Goal: Information Seeking & Learning: Check status

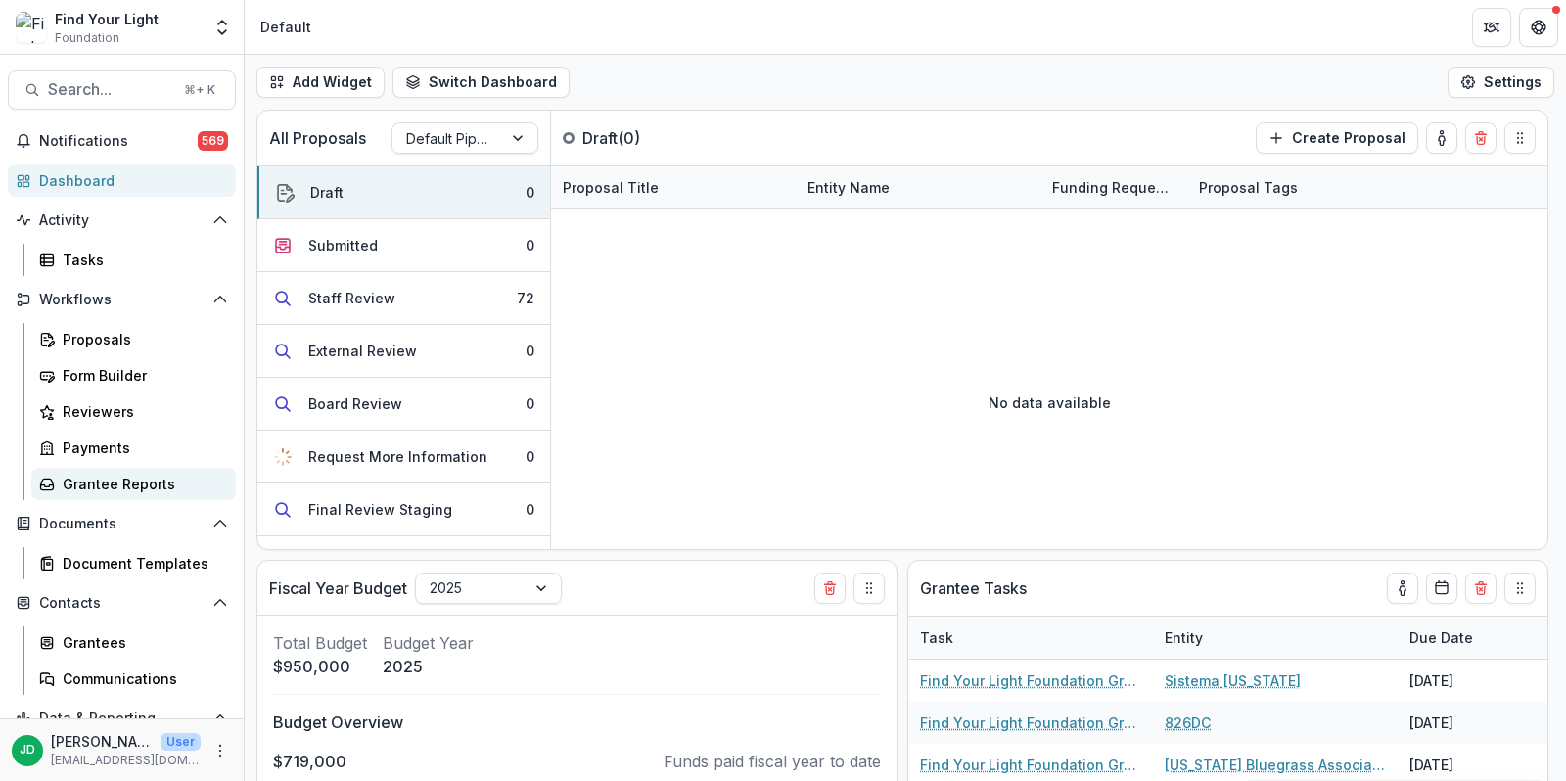
click at [99, 486] on div "Grantee Reports" at bounding box center [142, 484] width 158 height 21
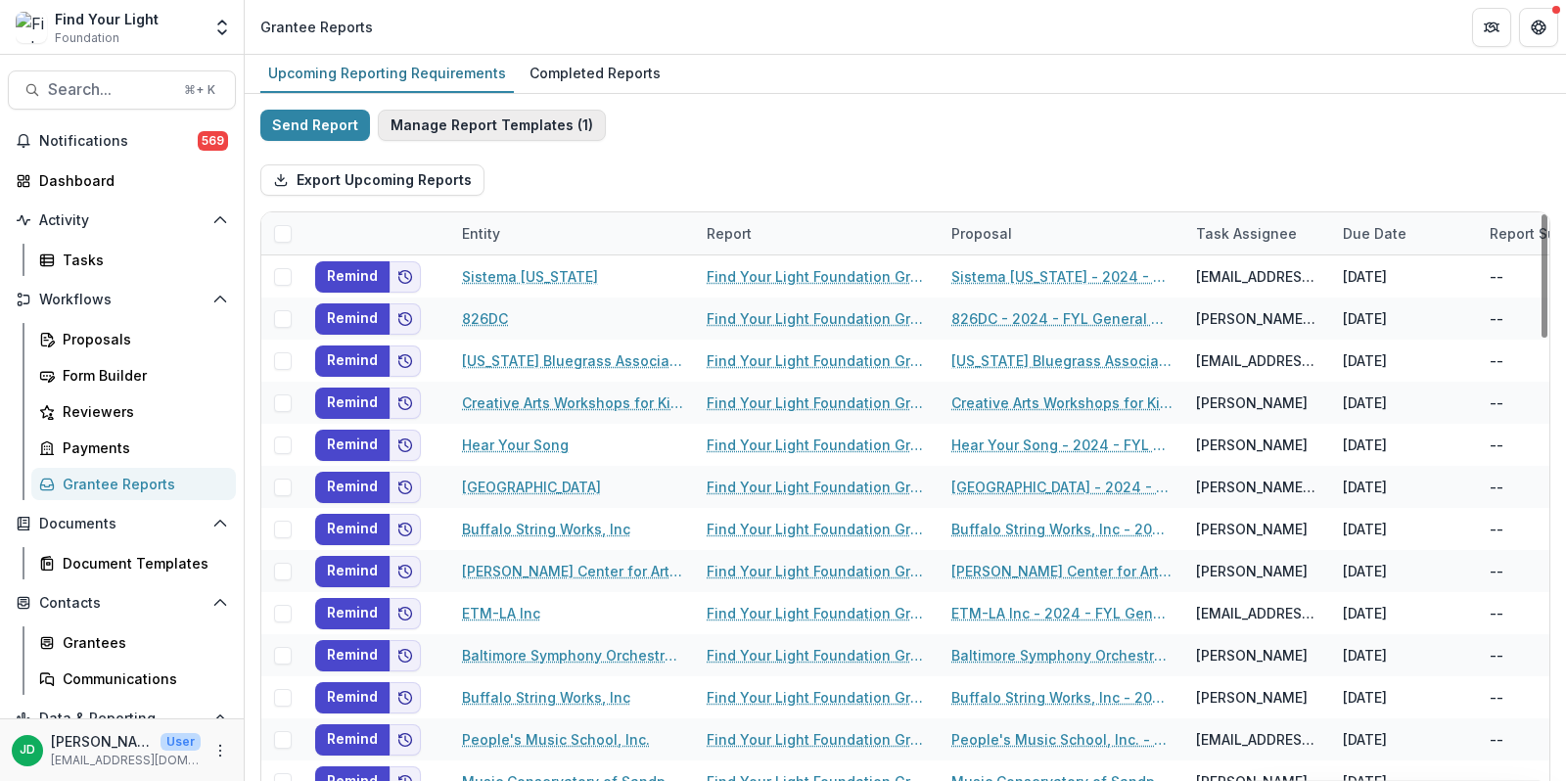
click at [546, 131] on button "Manage Report Templates ( 1 )" at bounding box center [492, 125] width 228 height 31
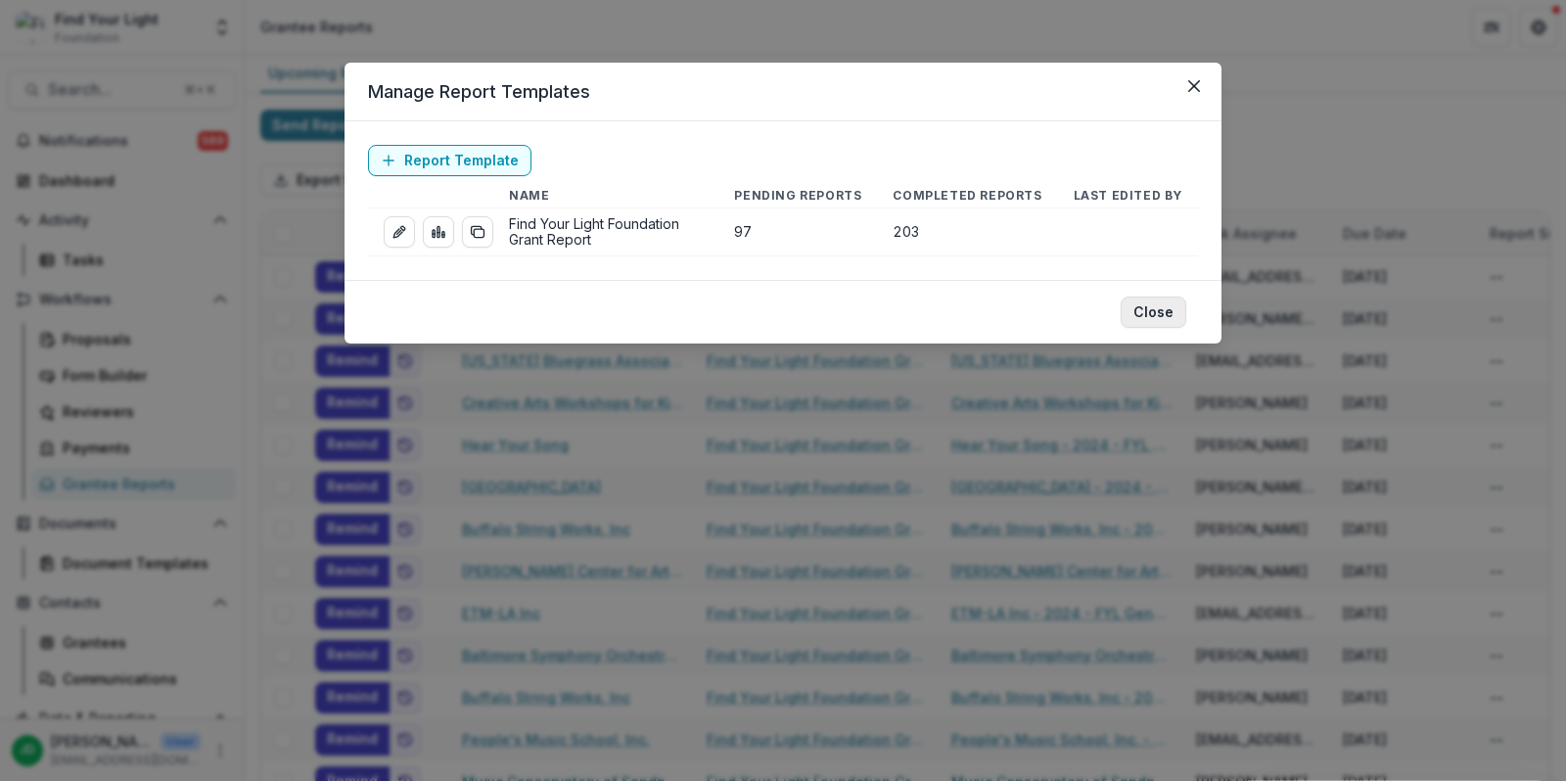
click at [1146, 304] on button "Close" at bounding box center [1153, 311] width 66 height 31
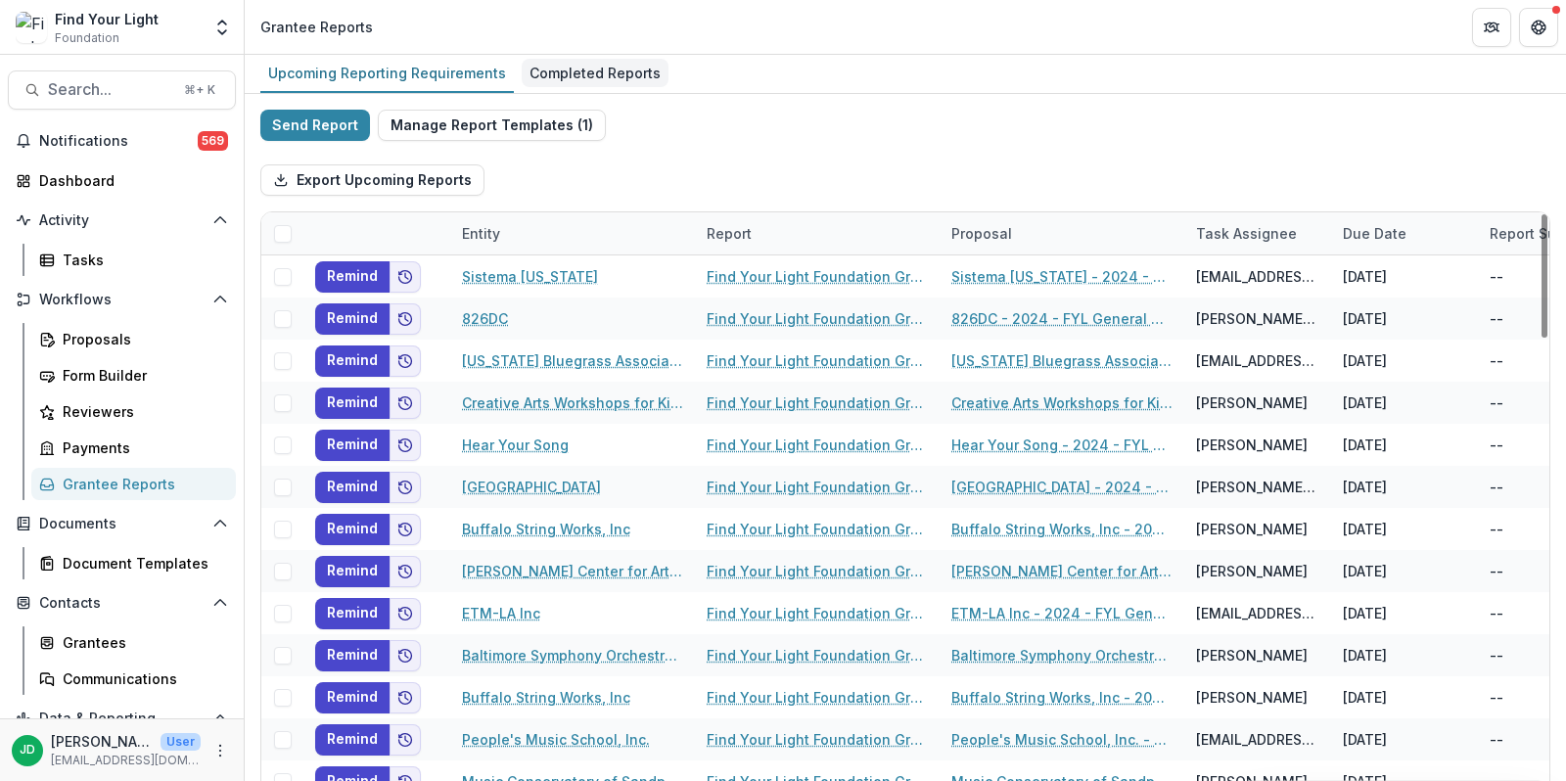
click at [566, 71] on div "Completed Reports" at bounding box center [595, 73] width 147 height 28
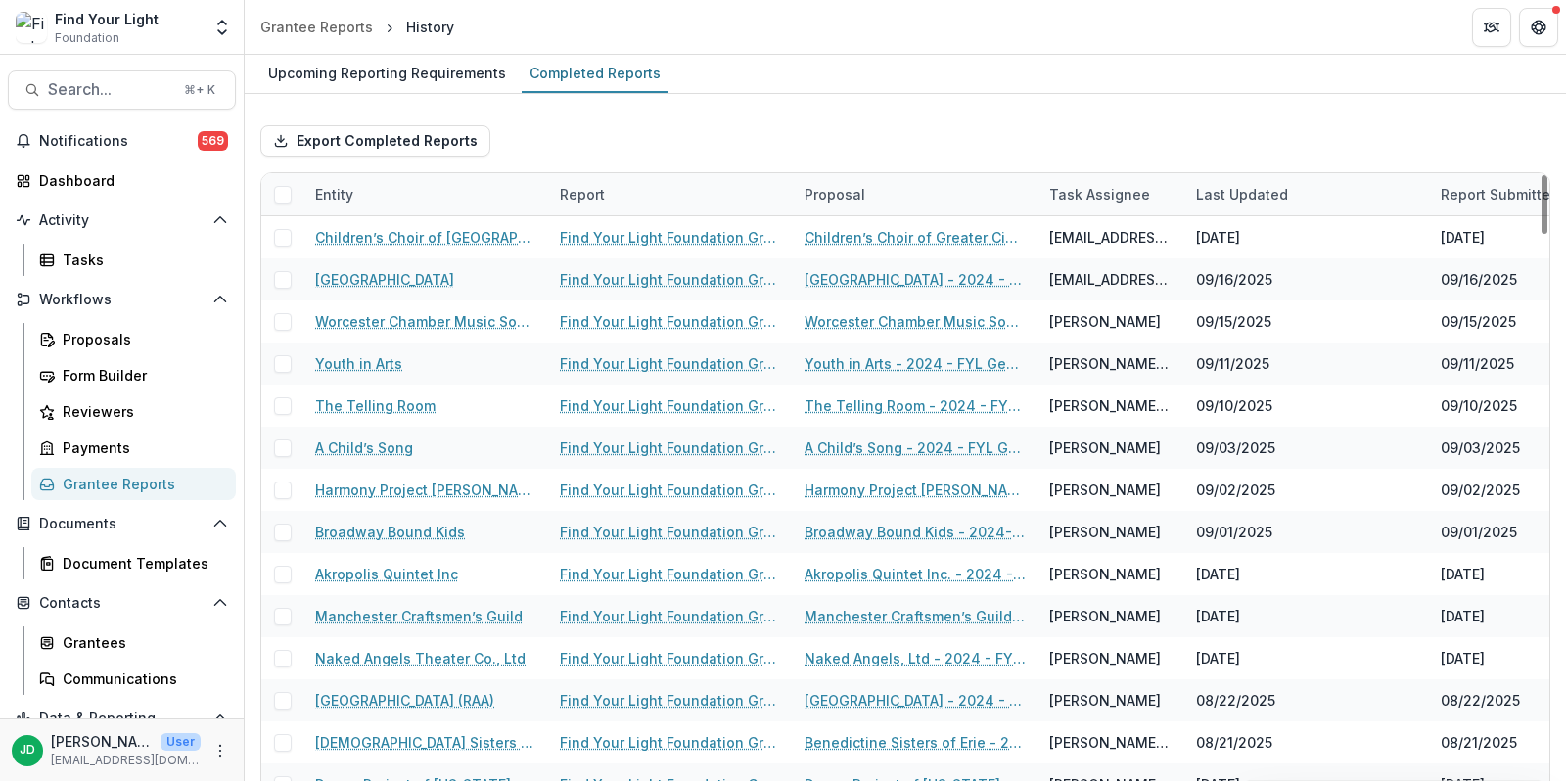
click at [388, 186] on div "Entity" at bounding box center [425, 194] width 245 height 42
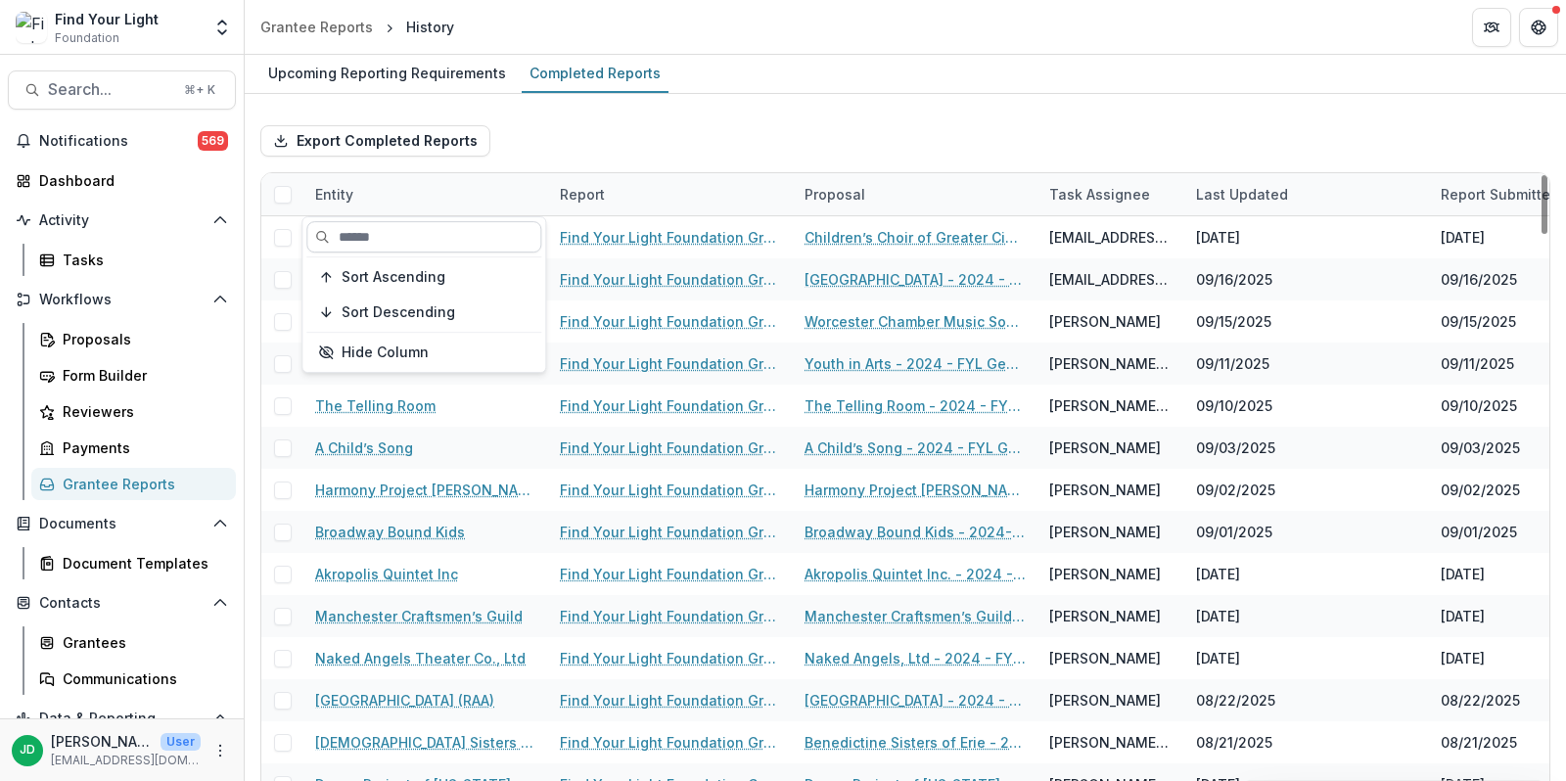
click at [393, 231] on input at bounding box center [423, 236] width 235 height 31
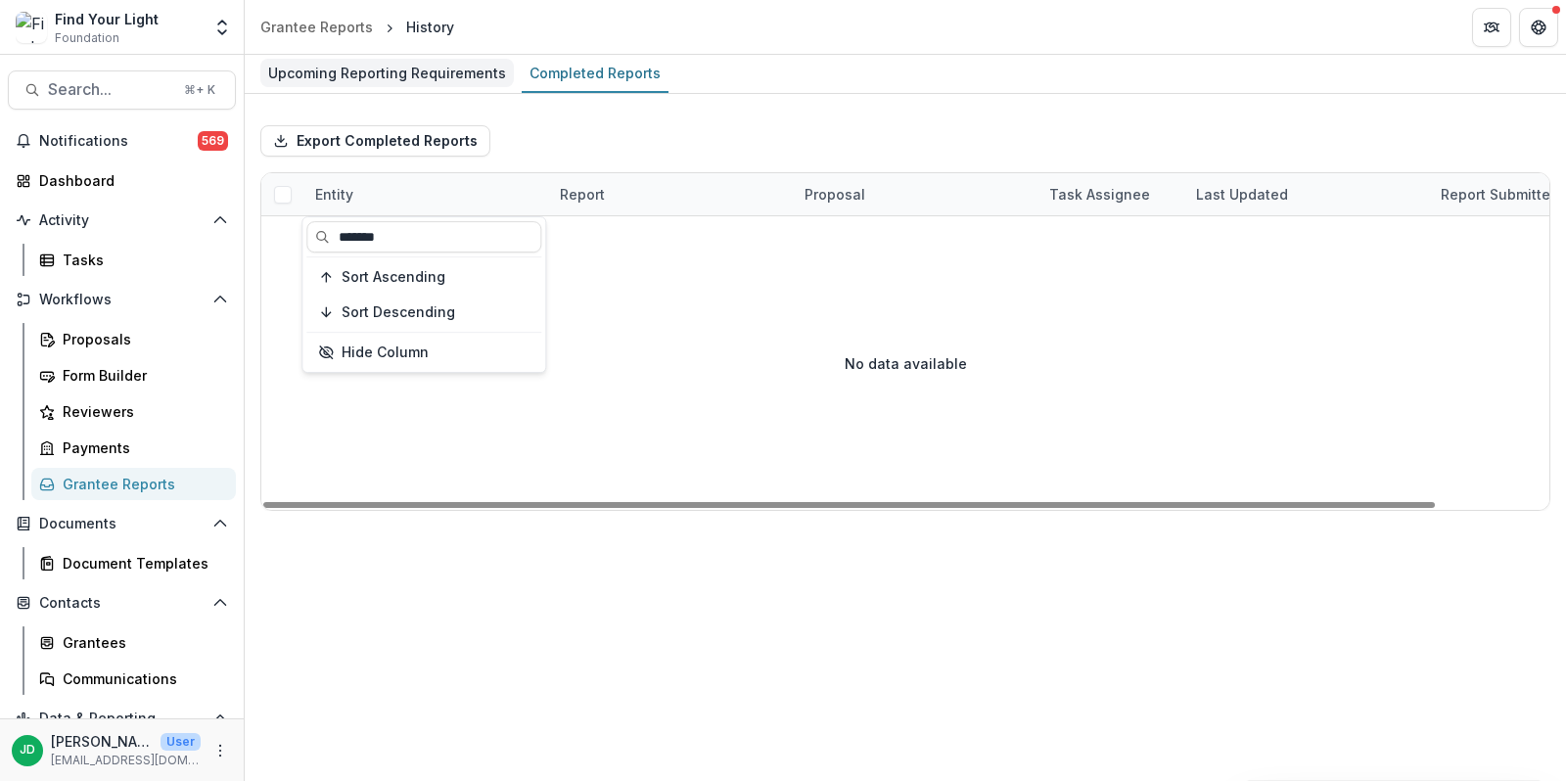
type input "*******"
click at [329, 71] on div "Upcoming Reporting Requirements" at bounding box center [386, 73] width 253 height 28
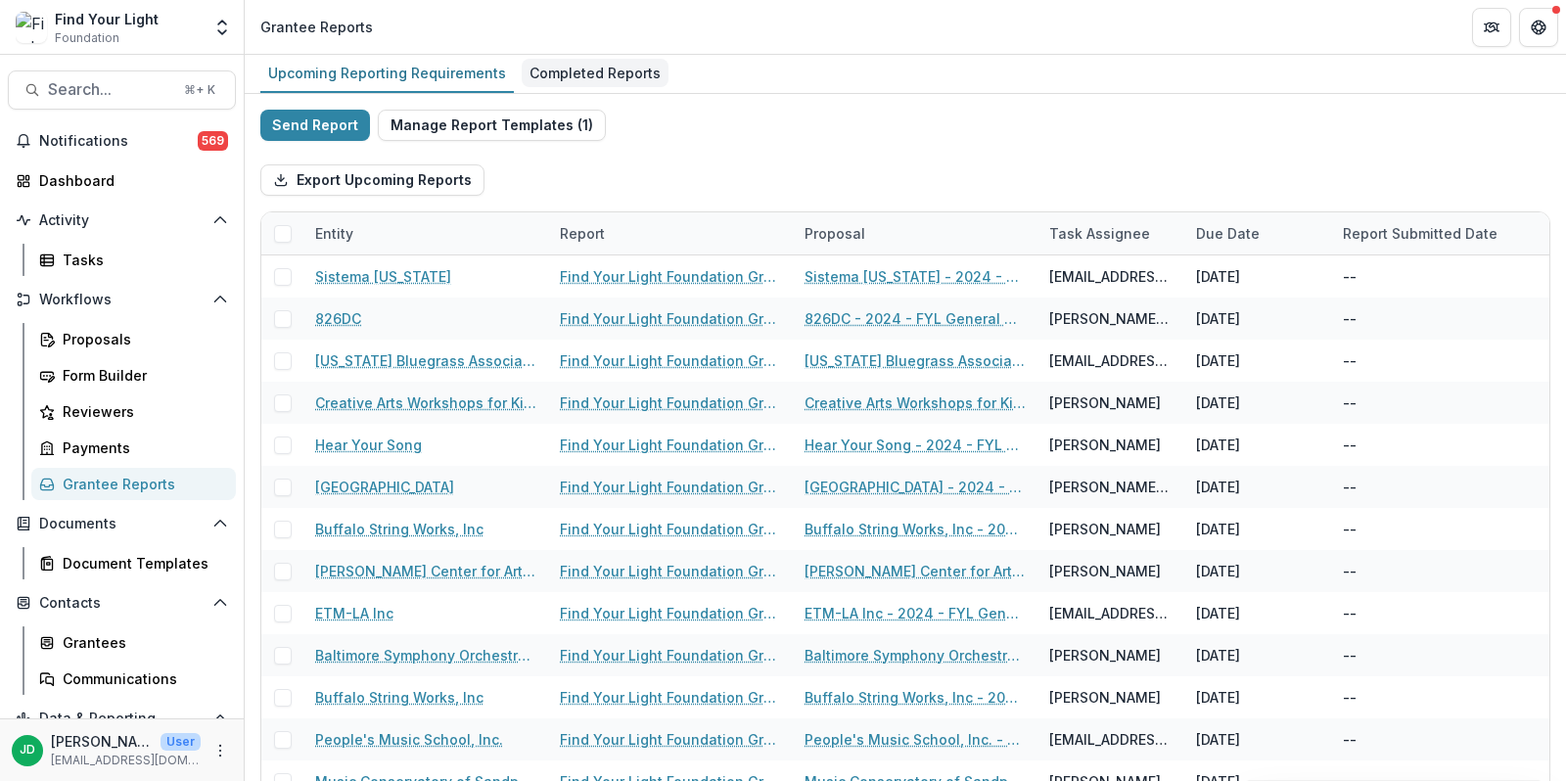
click at [572, 69] on div "Completed Reports" at bounding box center [595, 73] width 147 height 28
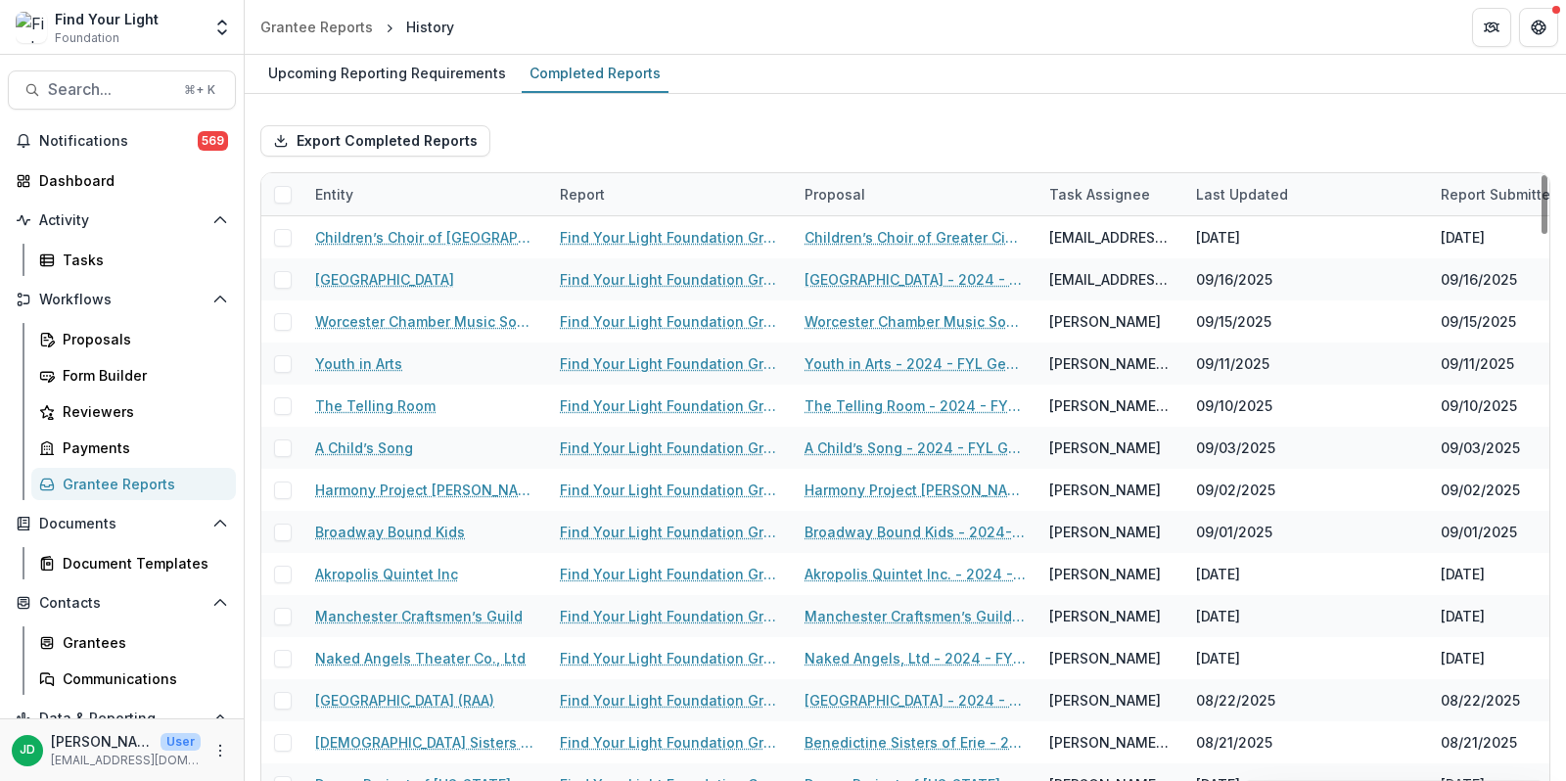
click at [428, 202] on div "Entity" at bounding box center [425, 194] width 245 height 42
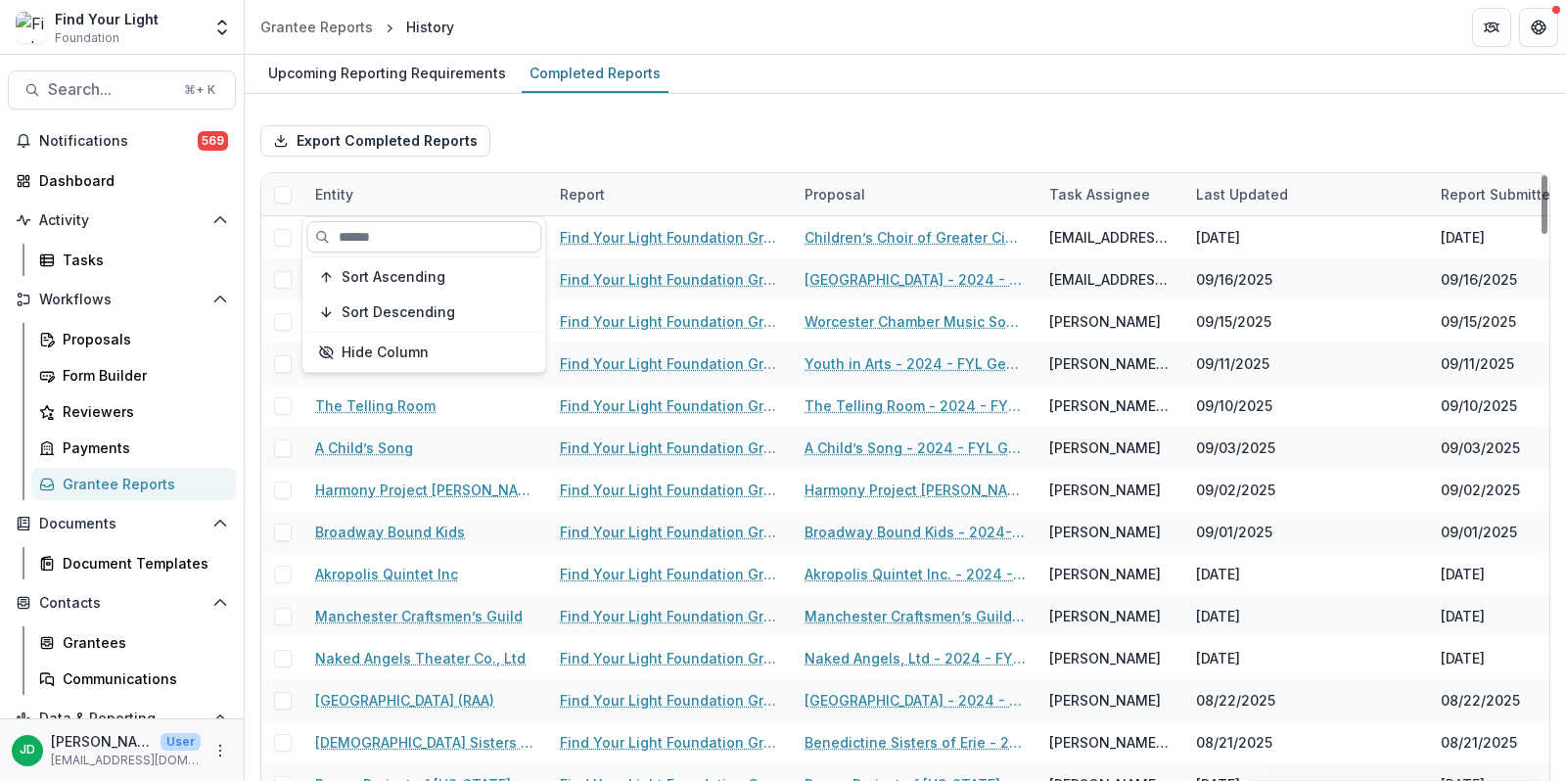
click at [410, 239] on input at bounding box center [423, 236] width 235 height 31
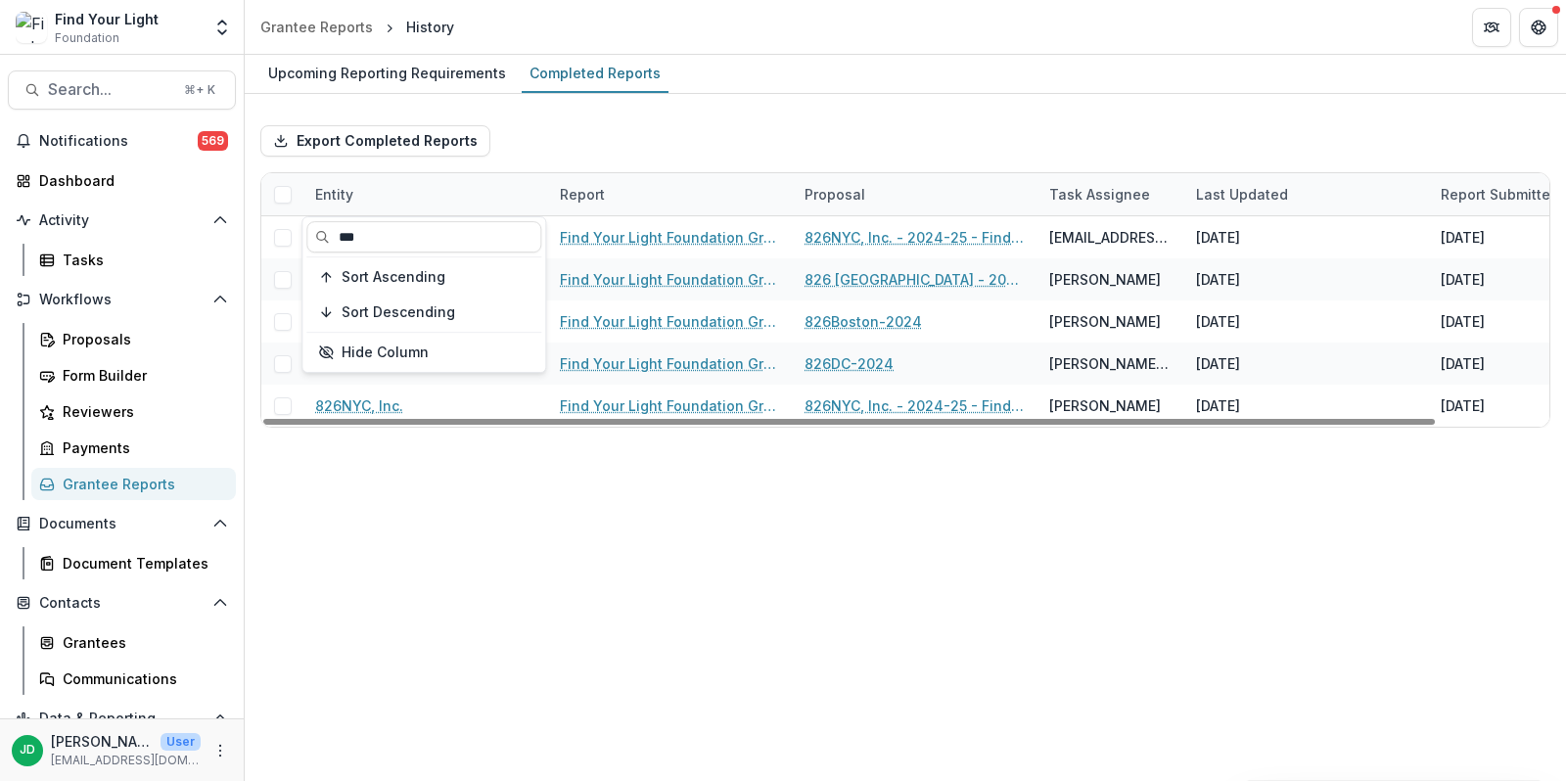
type input "***"
click at [515, 529] on div "Upcoming Reporting Requirements Completed Reports Export Completed Reports Enti…" at bounding box center [905, 418] width 1321 height 726
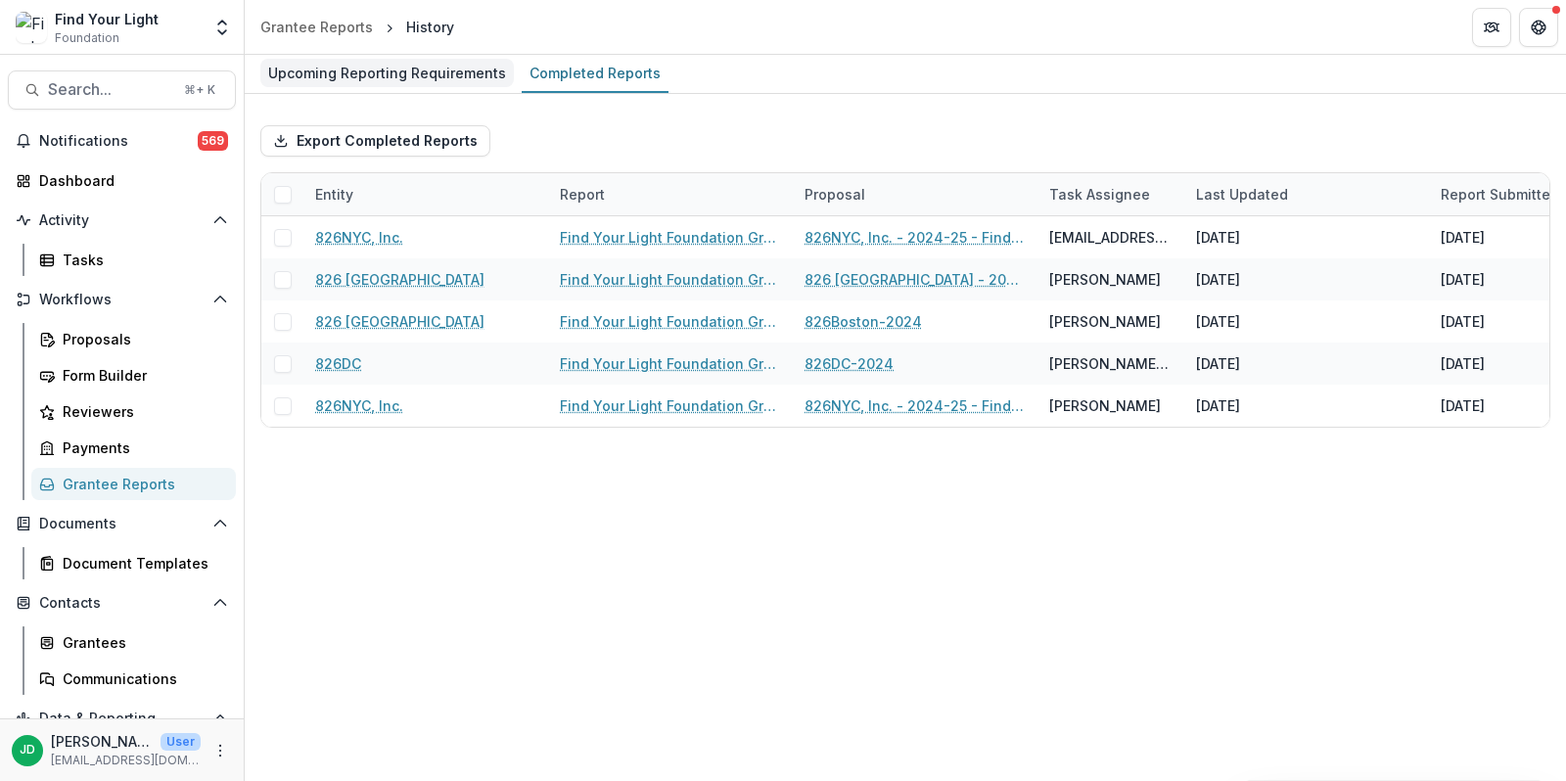
click at [429, 84] on div "Upcoming Reporting Requirements" at bounding box center [386, 73] width 253 height 28
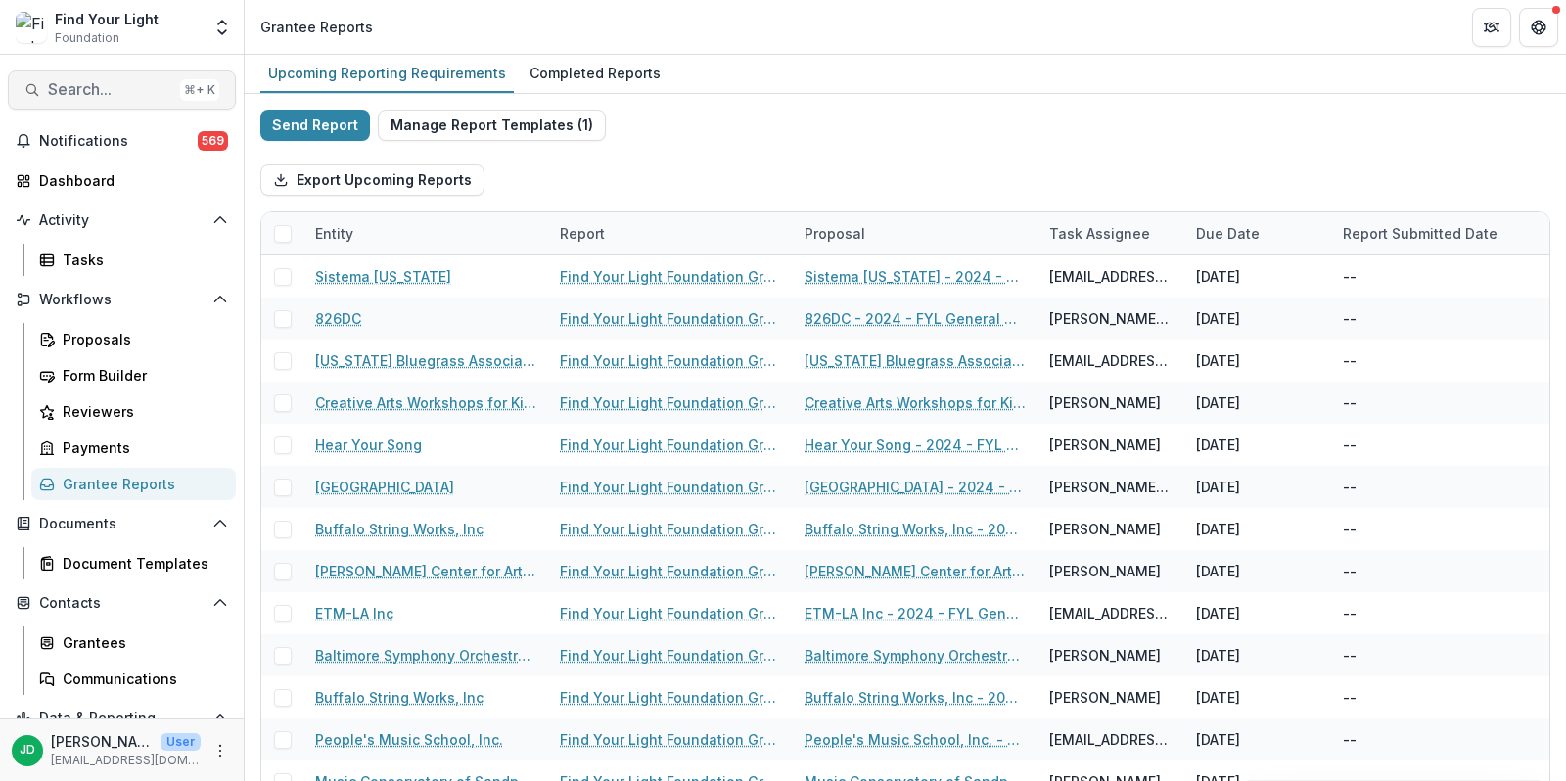
click at [128, 90] on span "Search..." at bounding box center [110, 89] width 124 height 19
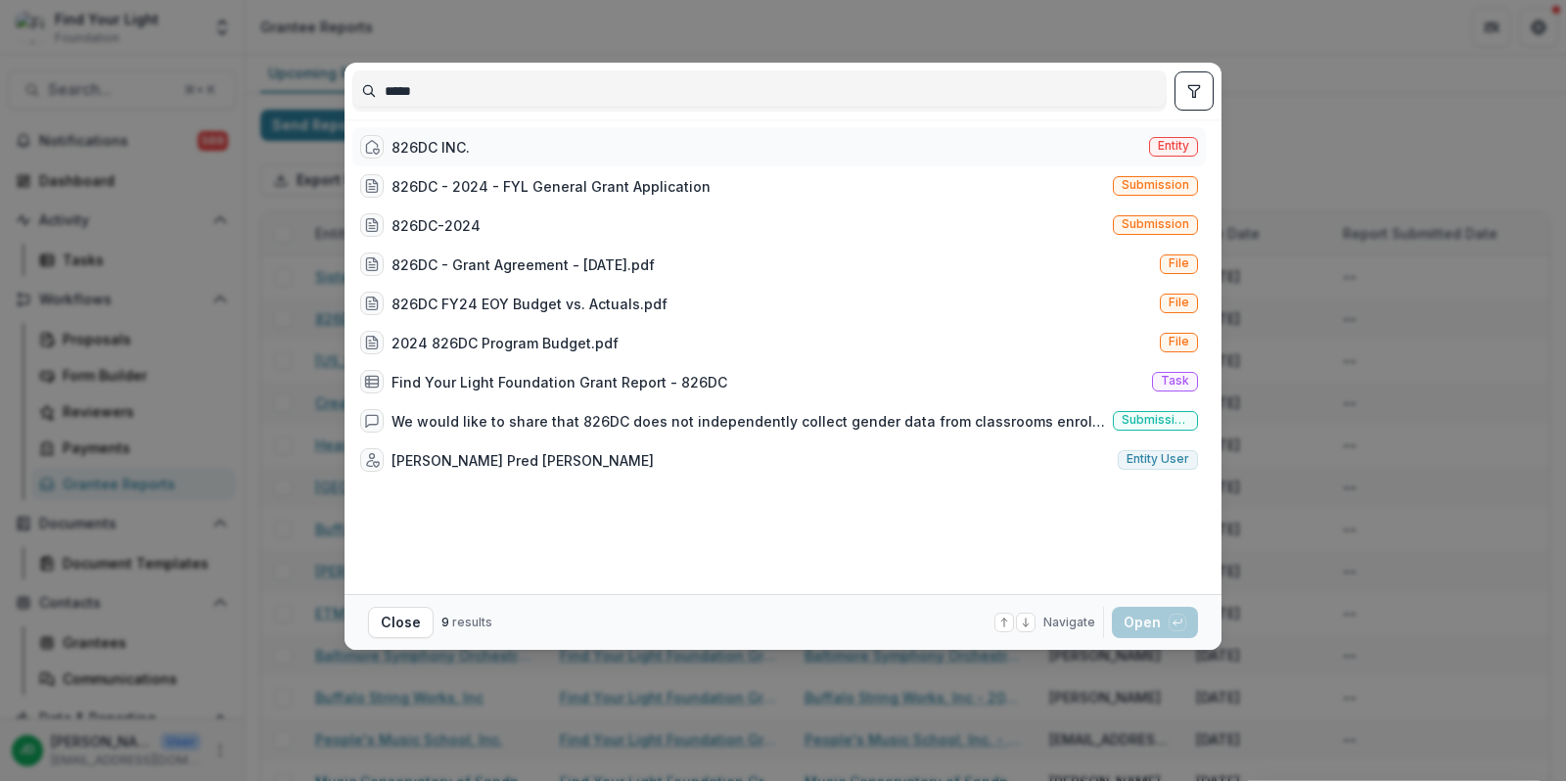
type input "*****"
click at [487, 138] on div "826DC INC. Entity" at bounding box center [778, 146] width 853 height 39
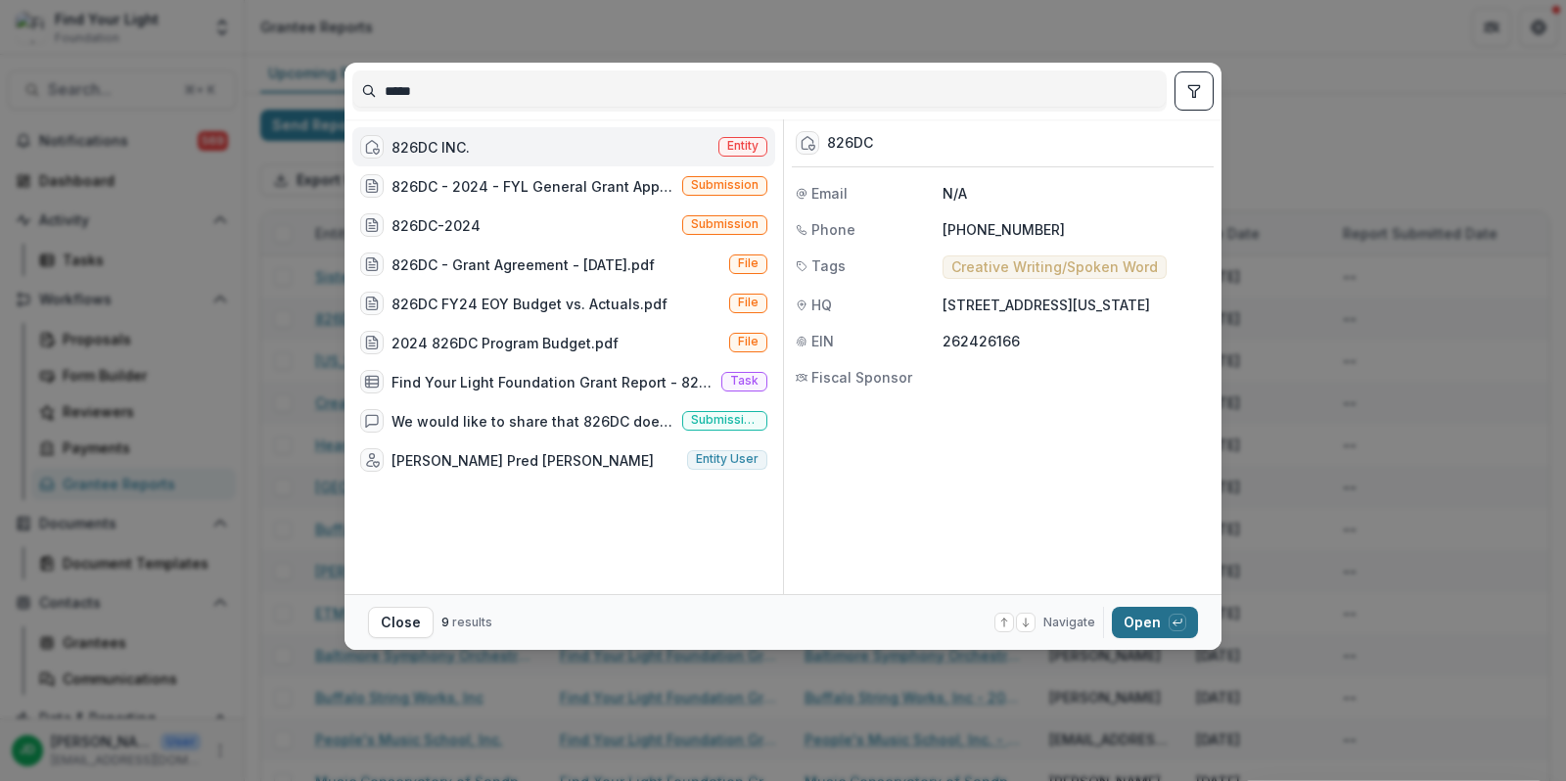
click at [1133, 622] on button "Open with enter key" at bounding box center [1155, 622] width 86 height 31
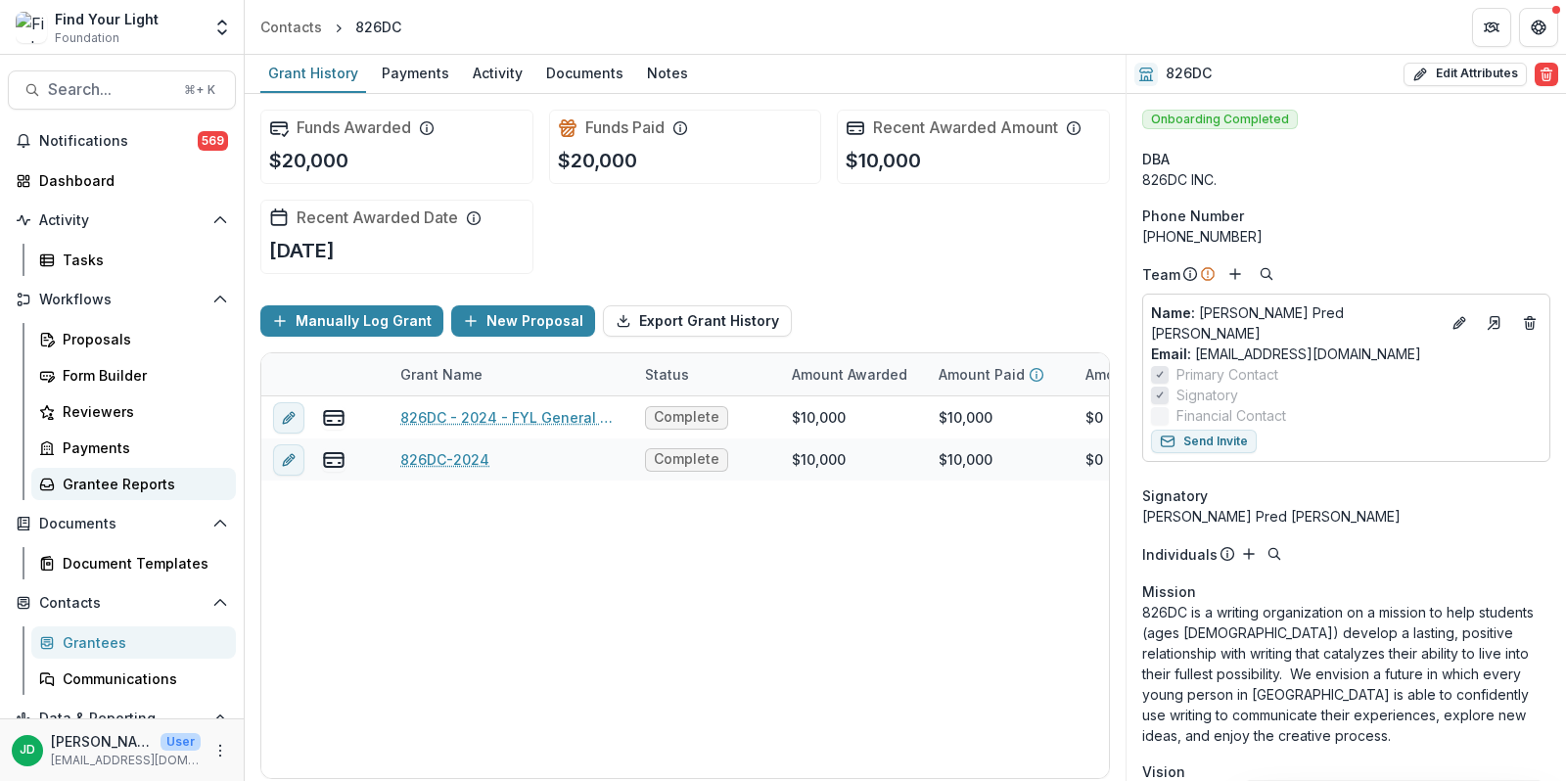
click at [87, 469] on link "Grantee Reports" at bounding box center [133, 484] width 204 height 32
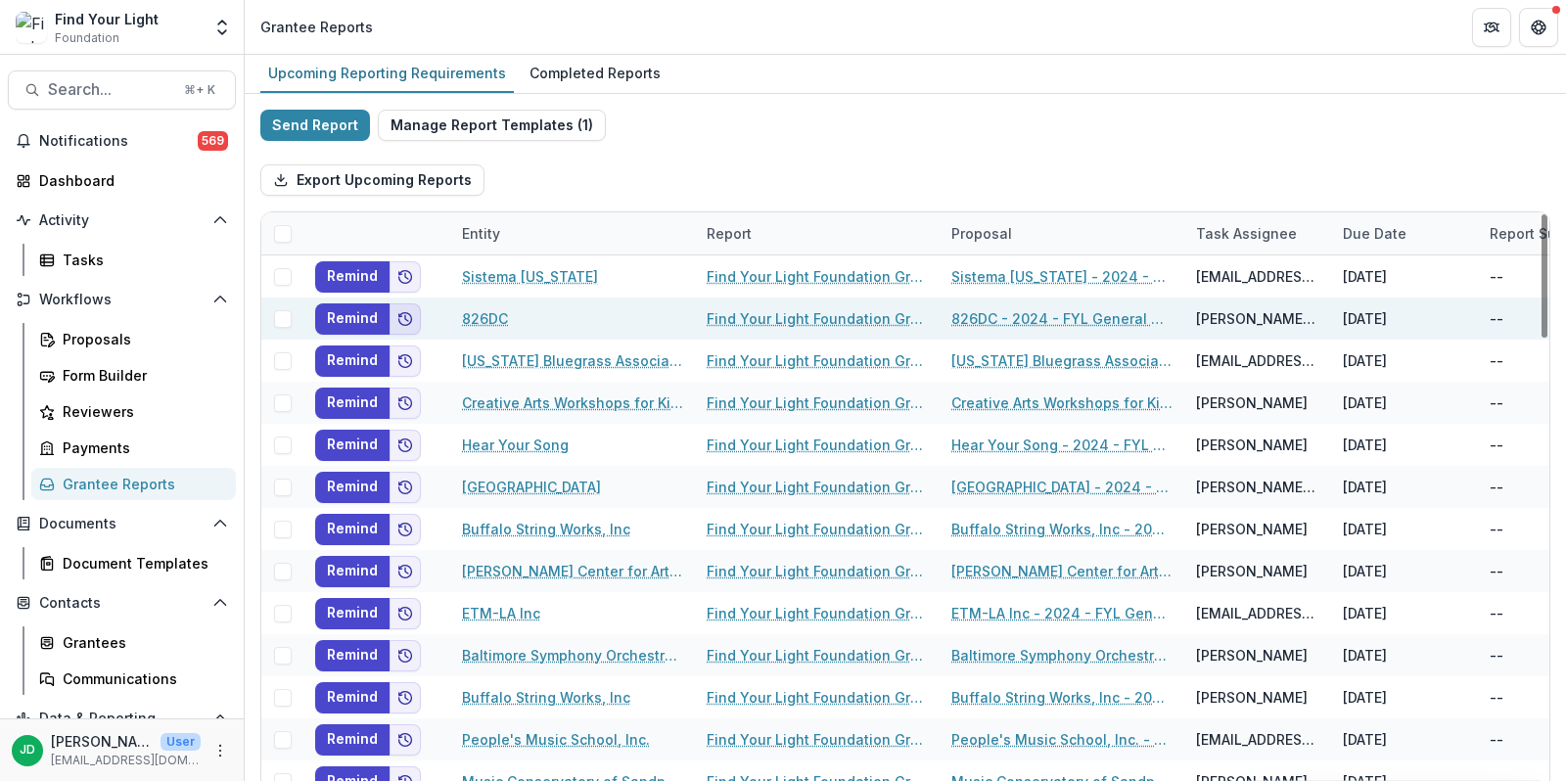
click at [410, 319] on icon "Add to friends" at bounding box center [405, 319] width 16 height 16
click at [365, 315] on button "Remind" at bounding box center [352, 318] width 74 height 31
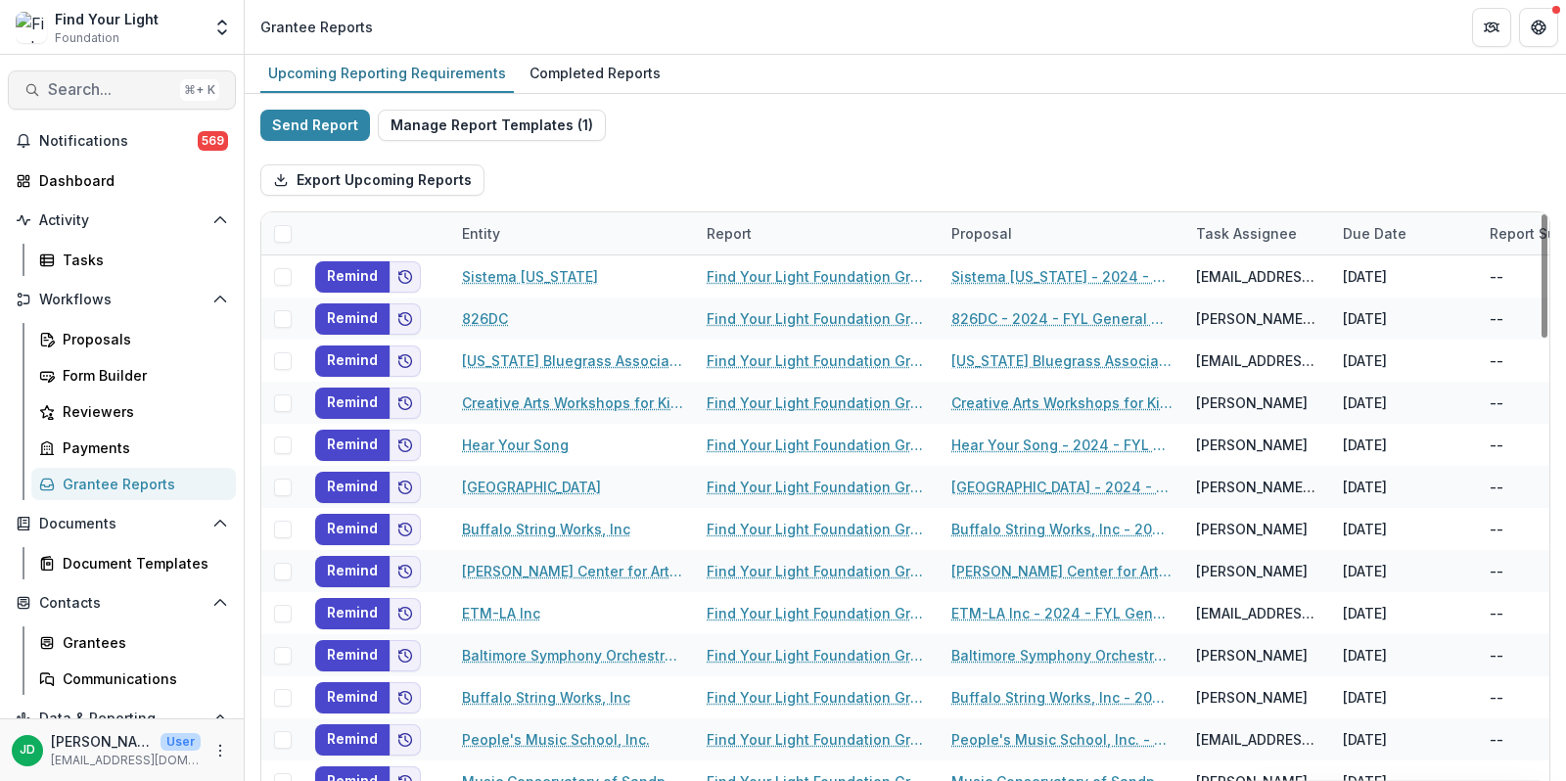
click at [46, 98] on button "Search... ⌘ + K" at bounding box center [122, 89] width 228 height 39
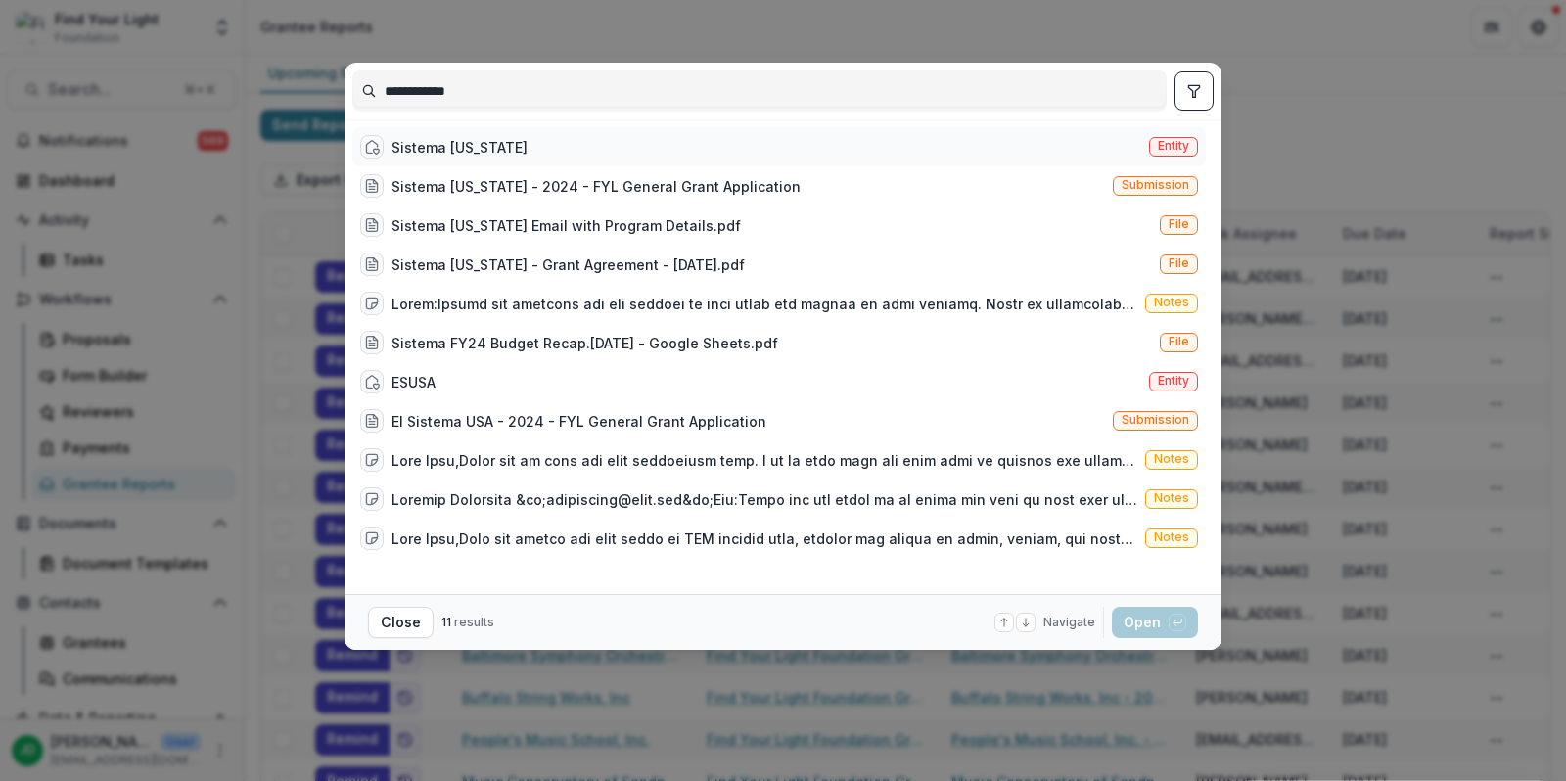
type input "**********"
click at [405, 141] on div "Sistema [US_STATE]" at bounding box center [459, 147] width 136 height 21
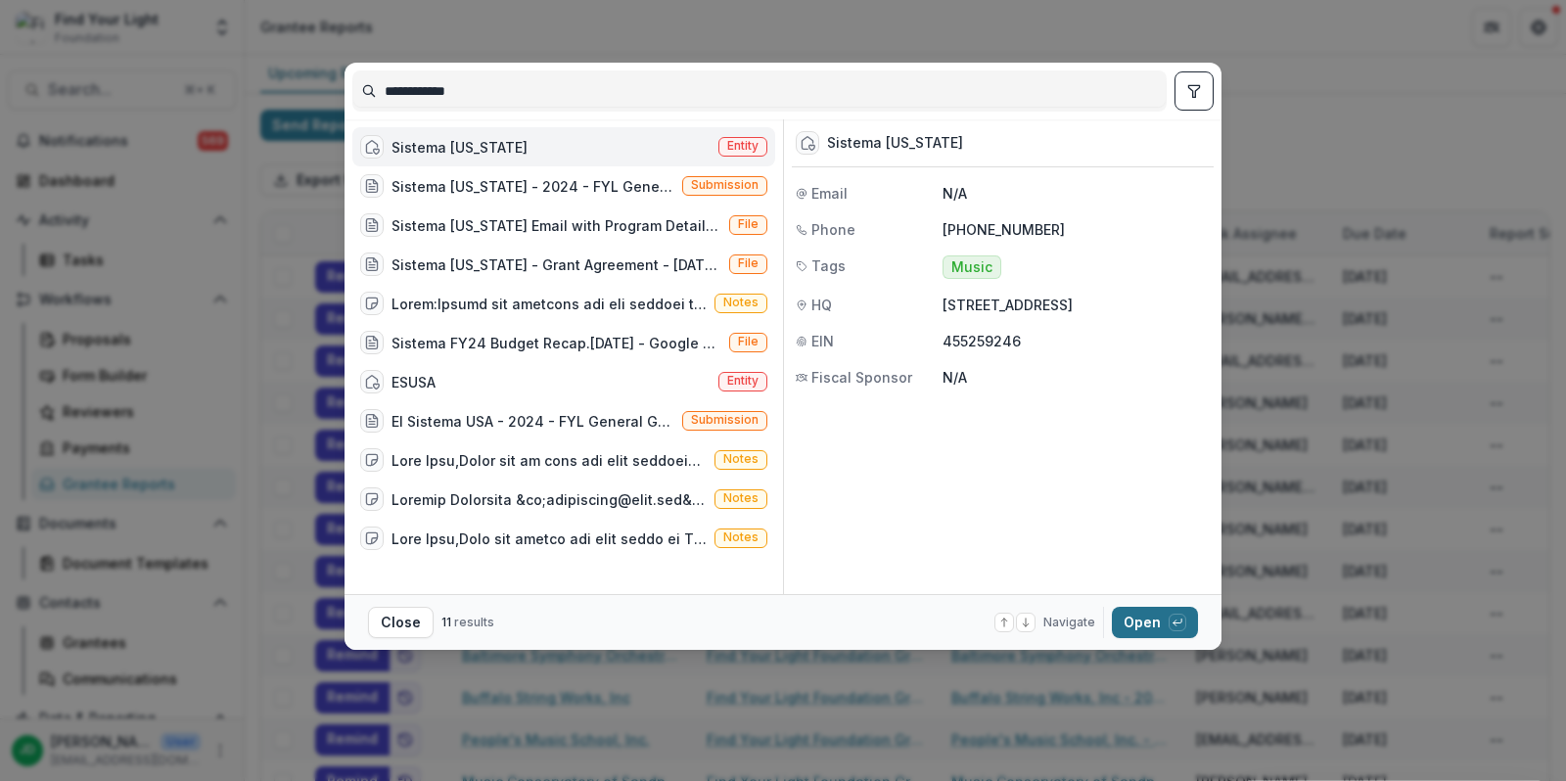
click at [1138, 626] on button "Open with enter key" at bounding box center [1155, 622] width 86 height 31
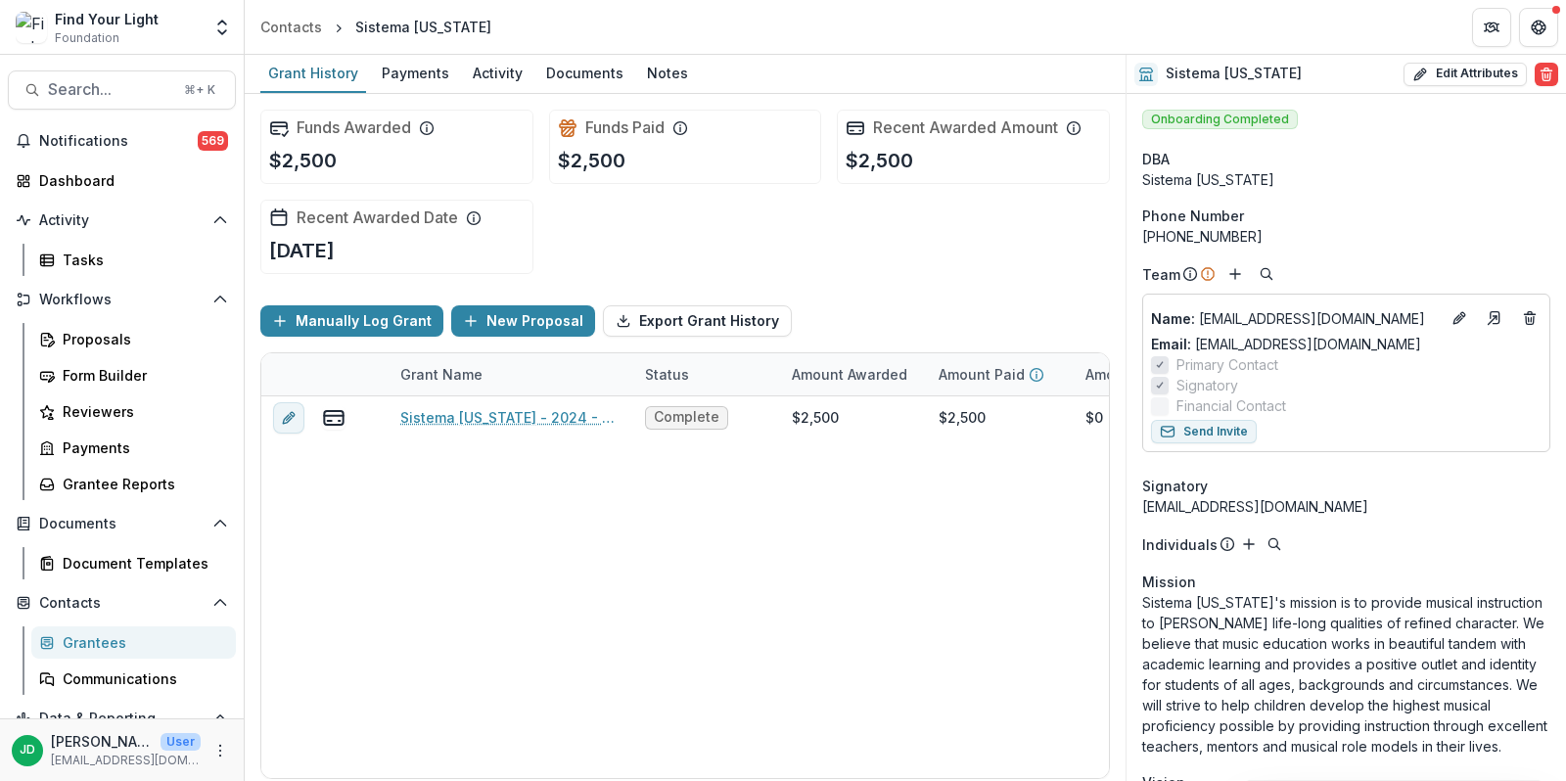
click at [116, 466] on div "Proposals Form Builder Reviewers Payments Grantee Reports" at bounding box center [133, 411] width 220 height 177
click at [118, 481] on div "Grantee Reports" at bounding box center [142, 484] width 158 height 21
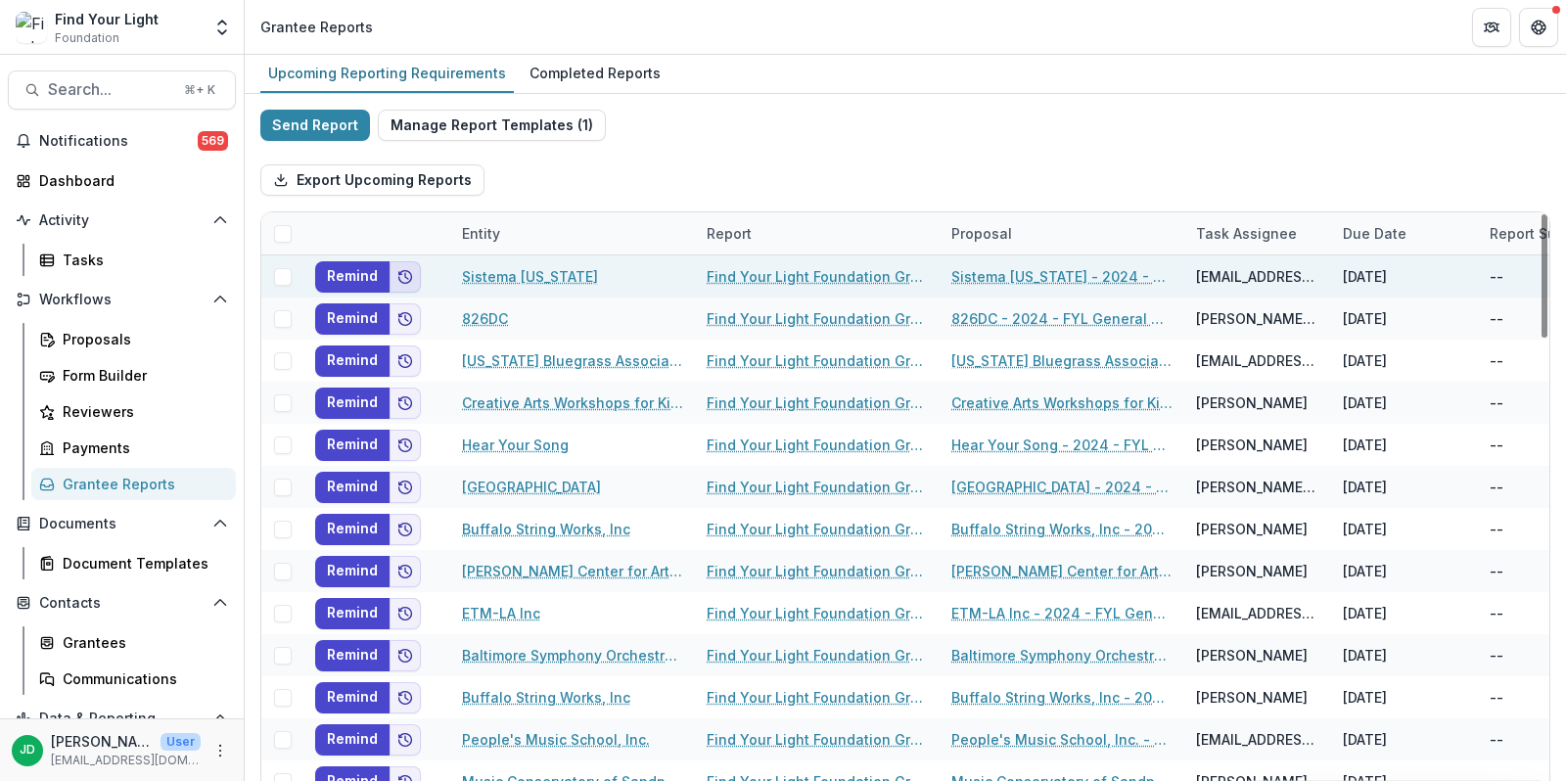
click at [404, 271] on icon "Add to friends" at bounding box center [405, 277] width 16 height 16
click at [363, 269] on button "Remind" at bounding box center [352, 276] width 74 height 31
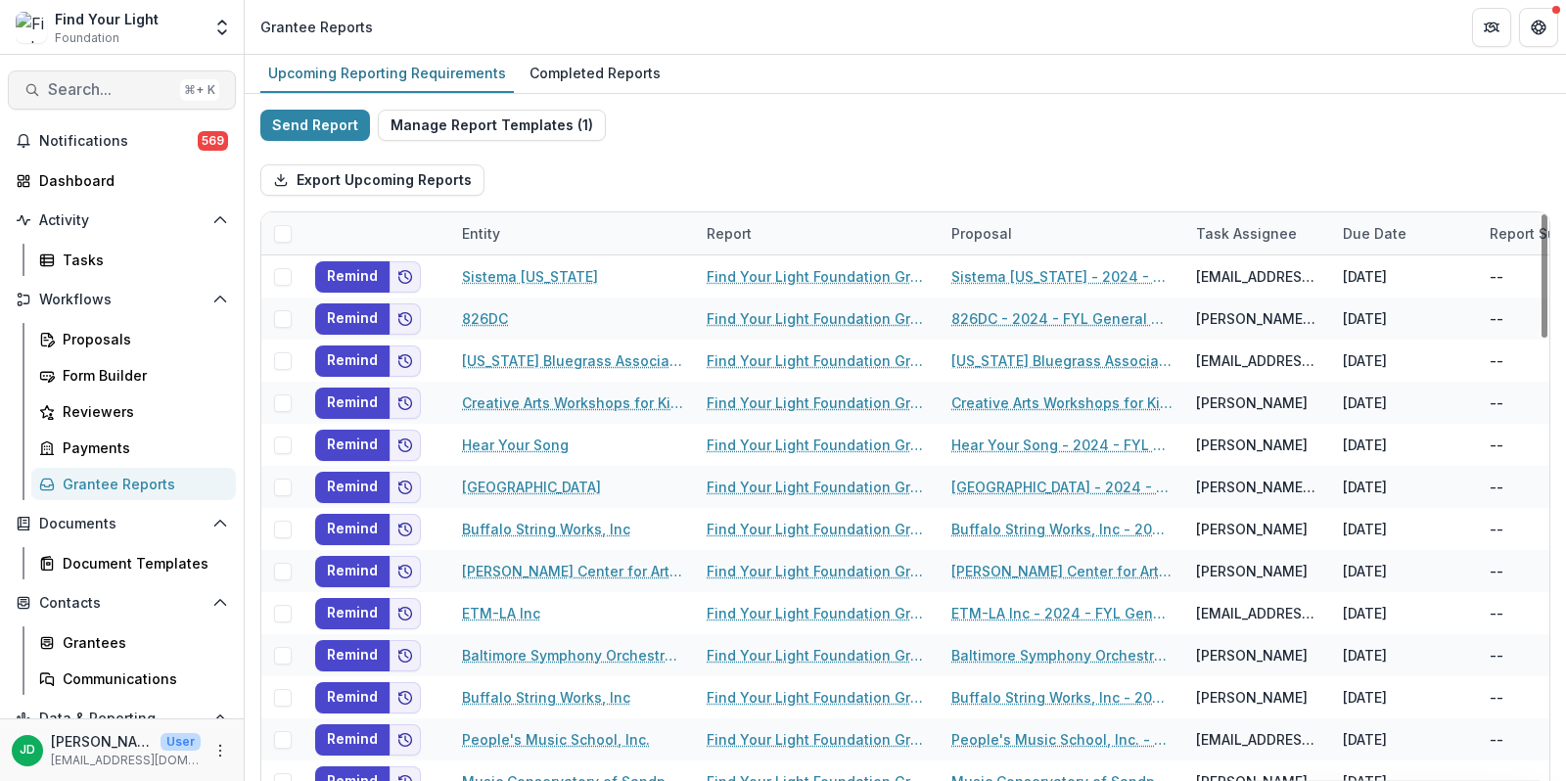
click at [112, 89] on span "Search..." at bounding box center [110, 89] width 124 height 19
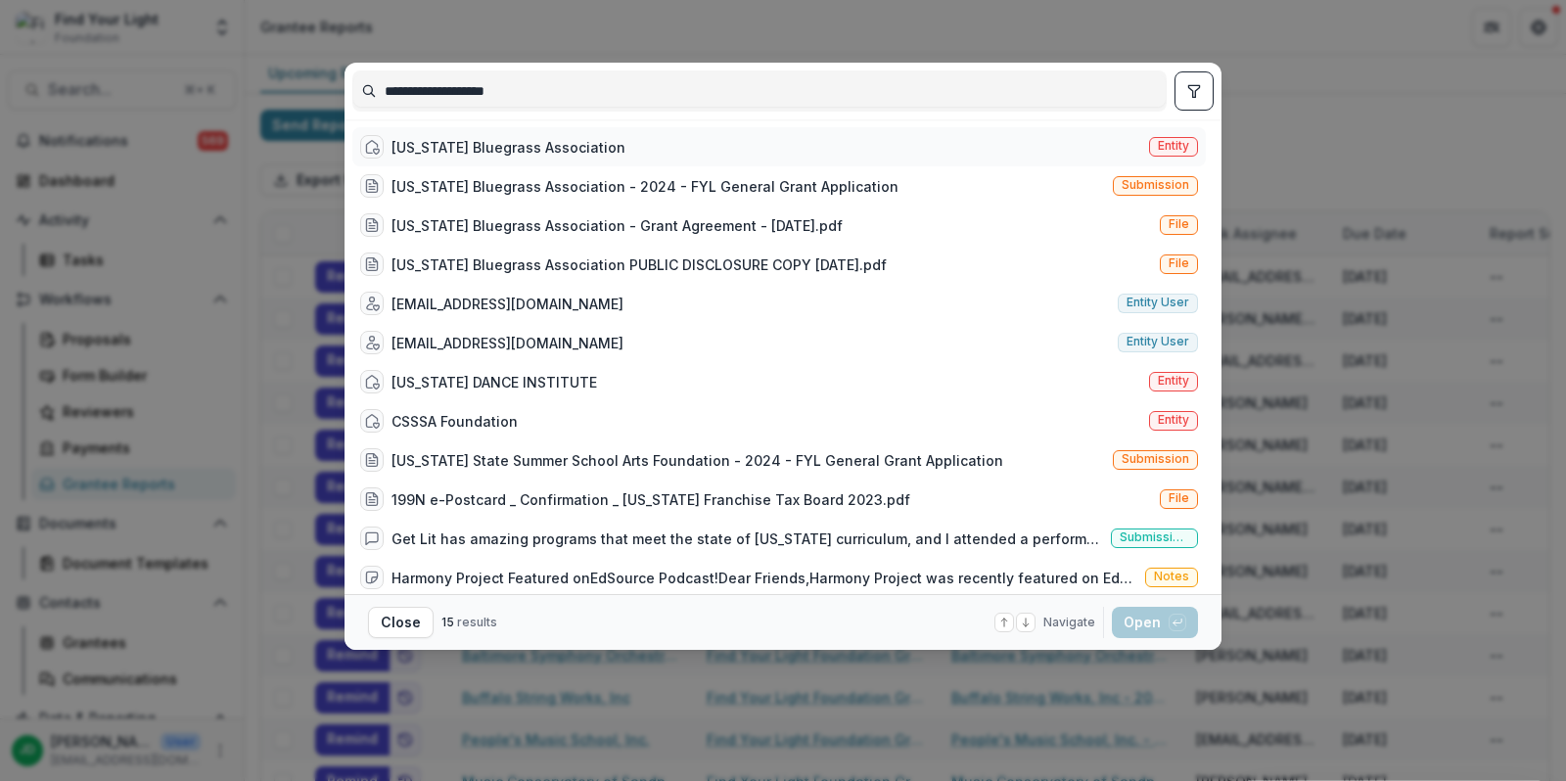
type input "**********"
click at [510, 152] on div "[US_STATE] Bluegrass Association" at bounding box center [508, 147] width 234 height 21
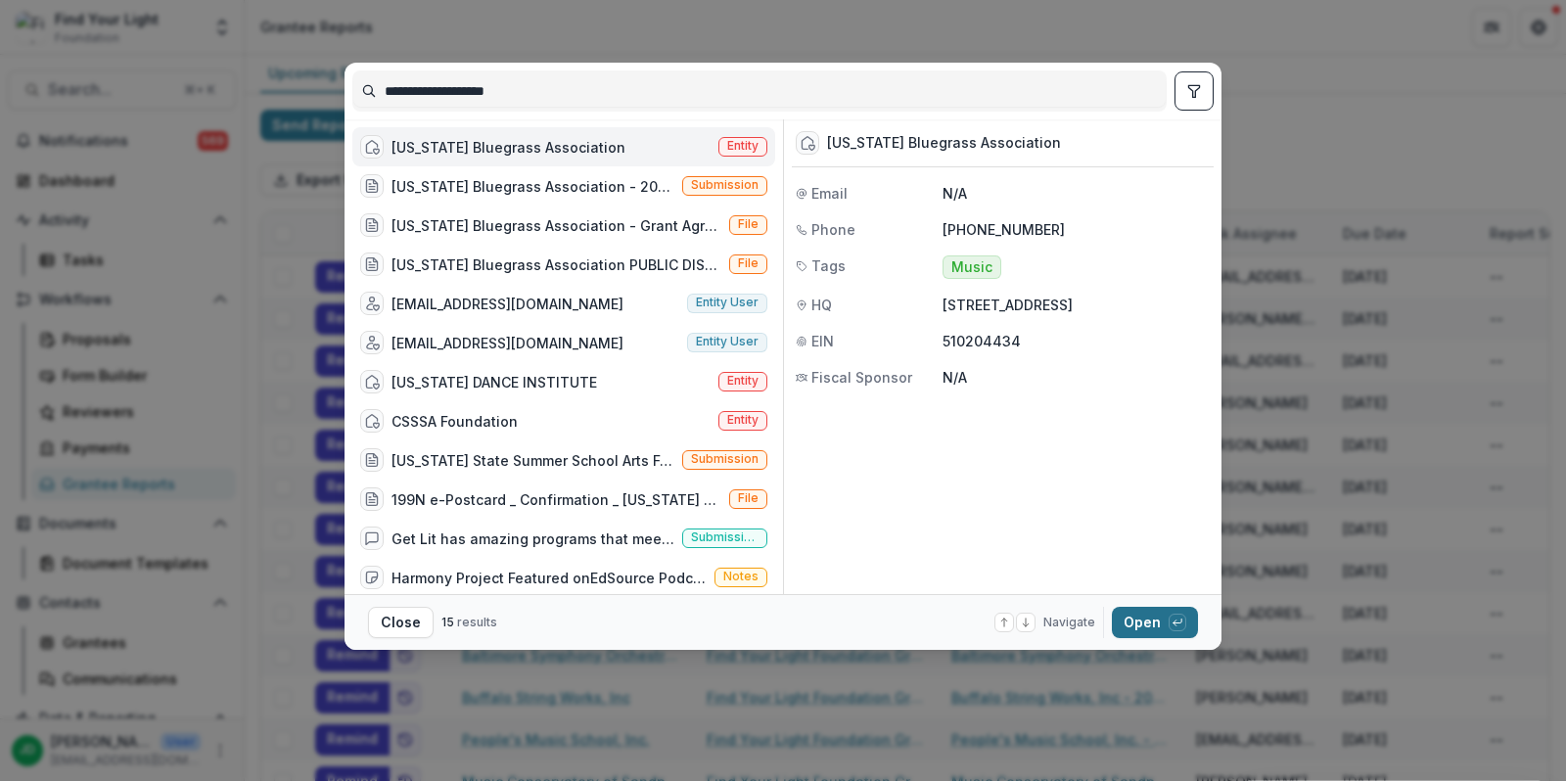
click at [1126, 617] on button "Open with enter key" at bounding box center [1155, 622] width 86 height 31
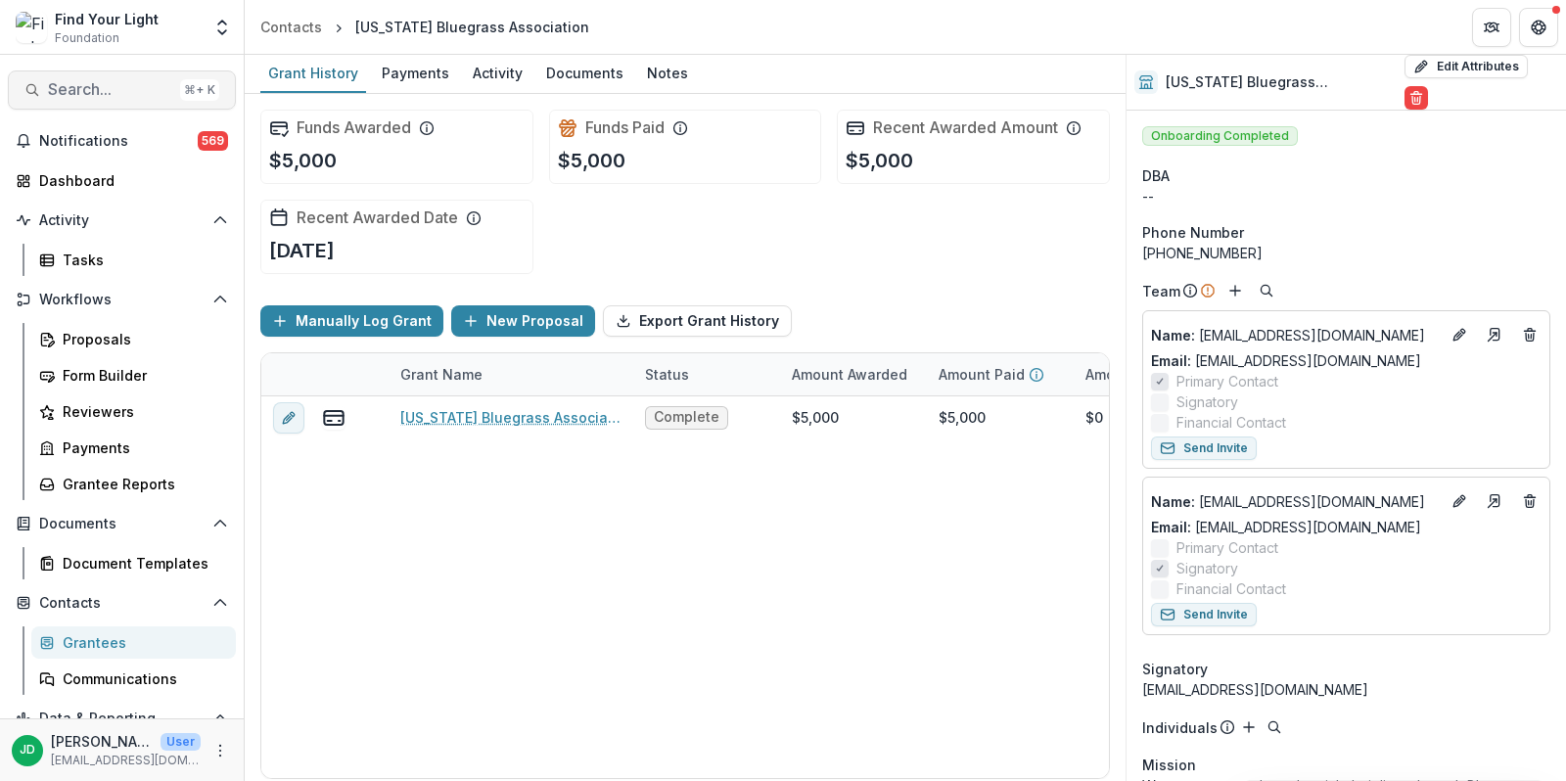
click at [140, 86] on span "Search..." at bounding box center [110, 89] width 124 height 19
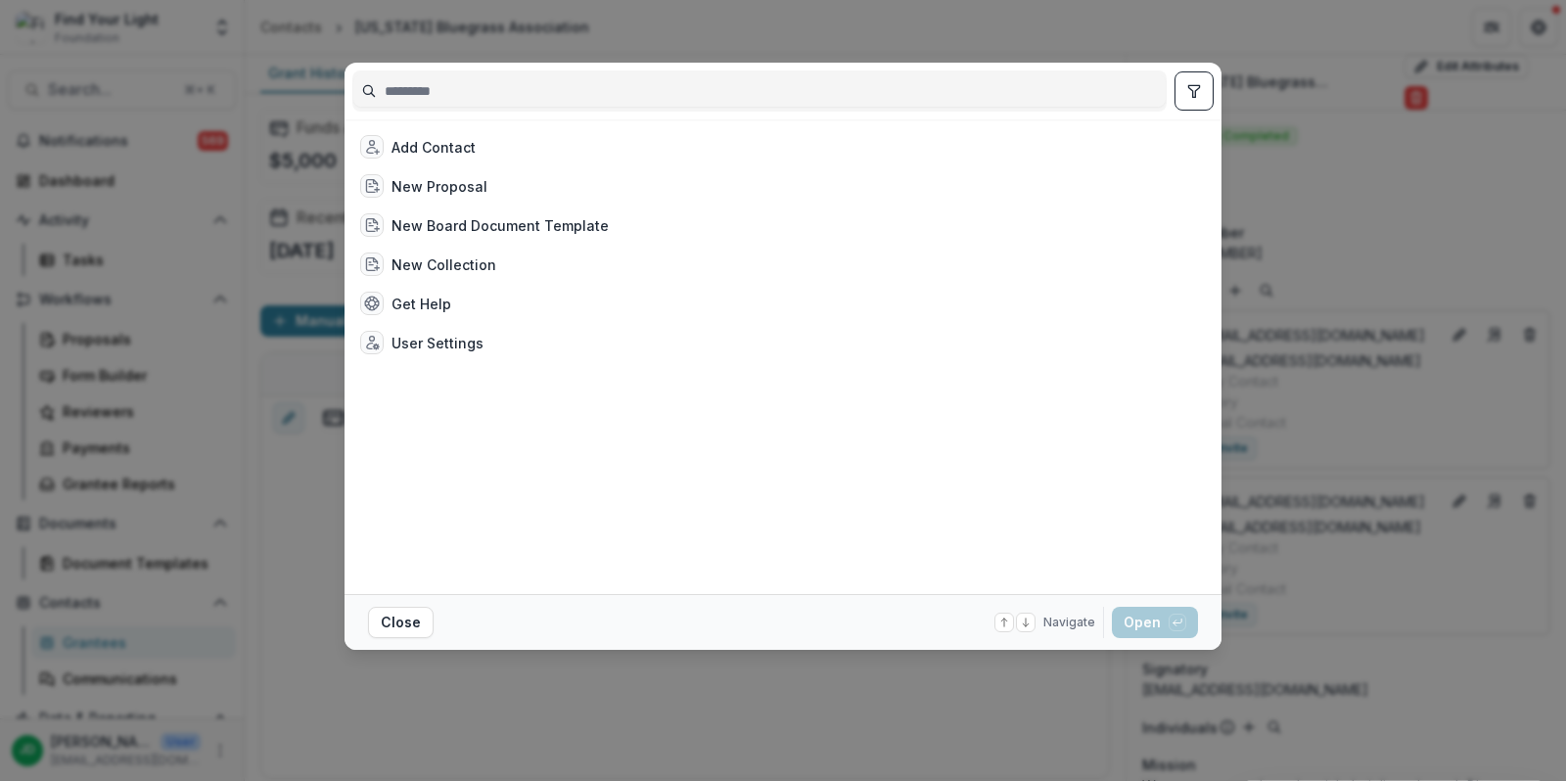
click at [566, 97] on input at bounding box center [759, 90] width 812 height 31
click at [382, 622] on button "Close" at bounding box center [401, 622] width 66 height 31
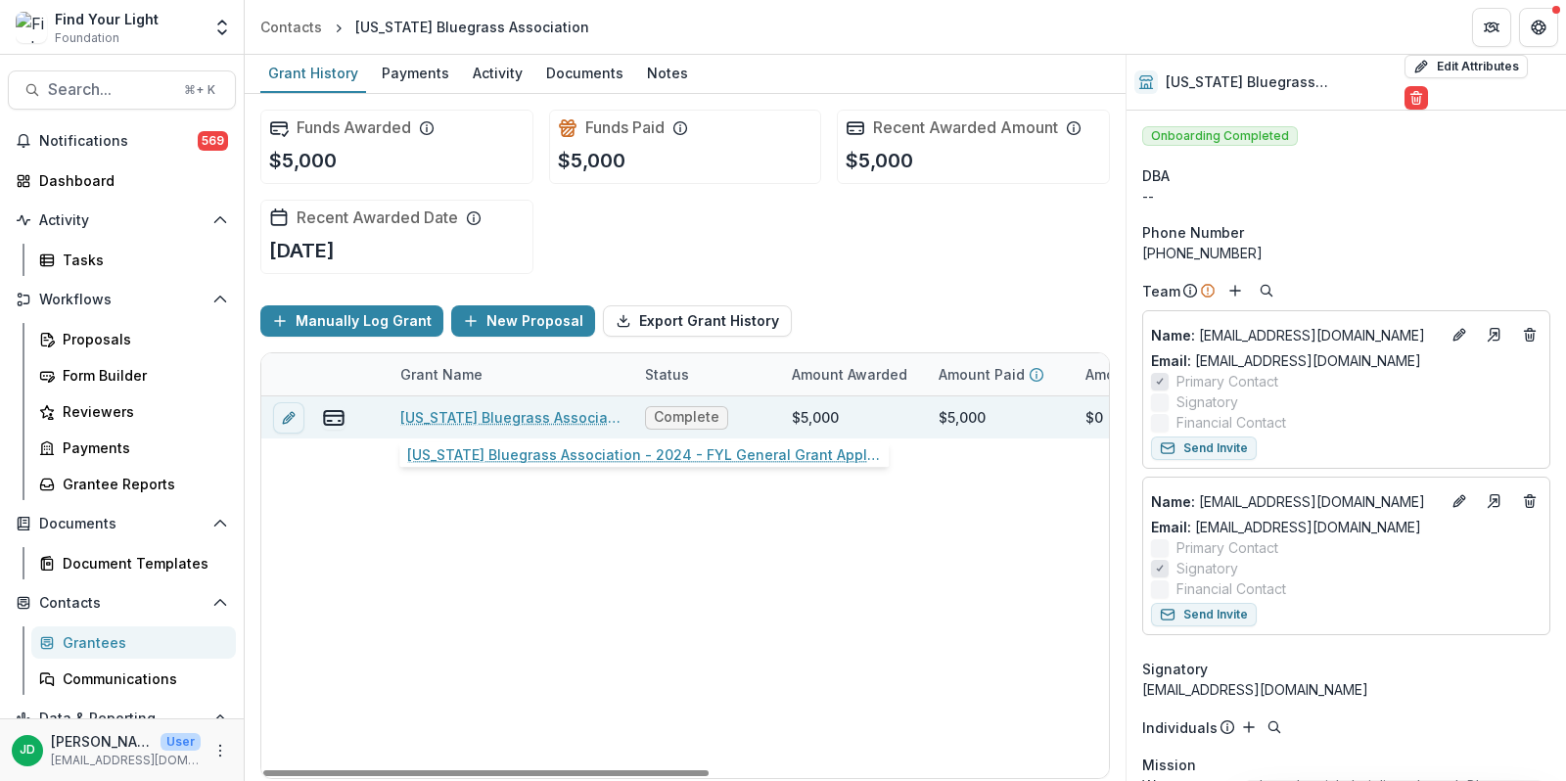
click at [466, 410] on link "[US_STATE] Bluegrass Association - 2024 - FYL General Grant Application" at bounding box center [510, 417] width 221 height 21
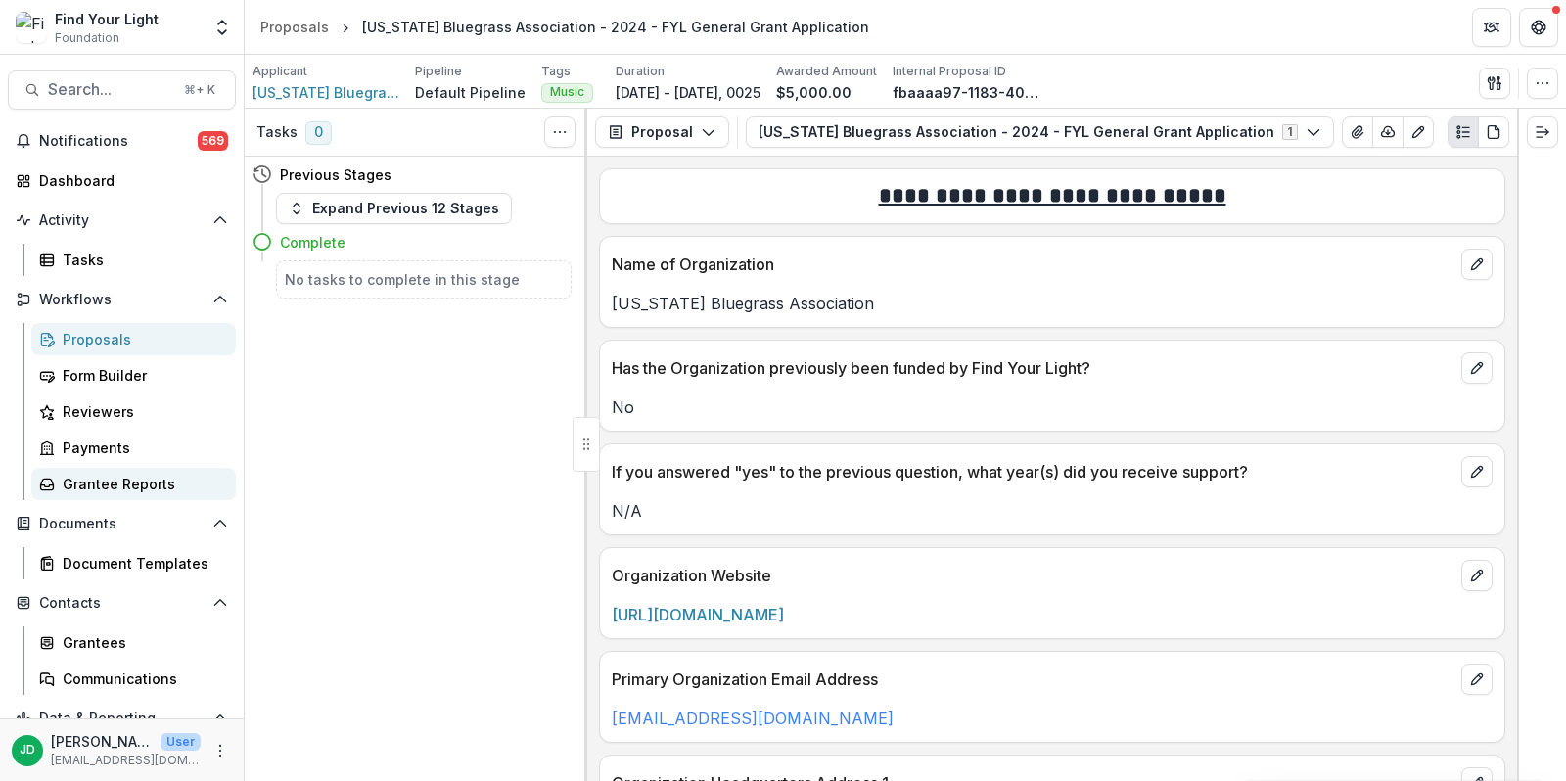
click at [105, 486] on div "Grantee Reports" at bounding box center [142, 484] width 158 height 21
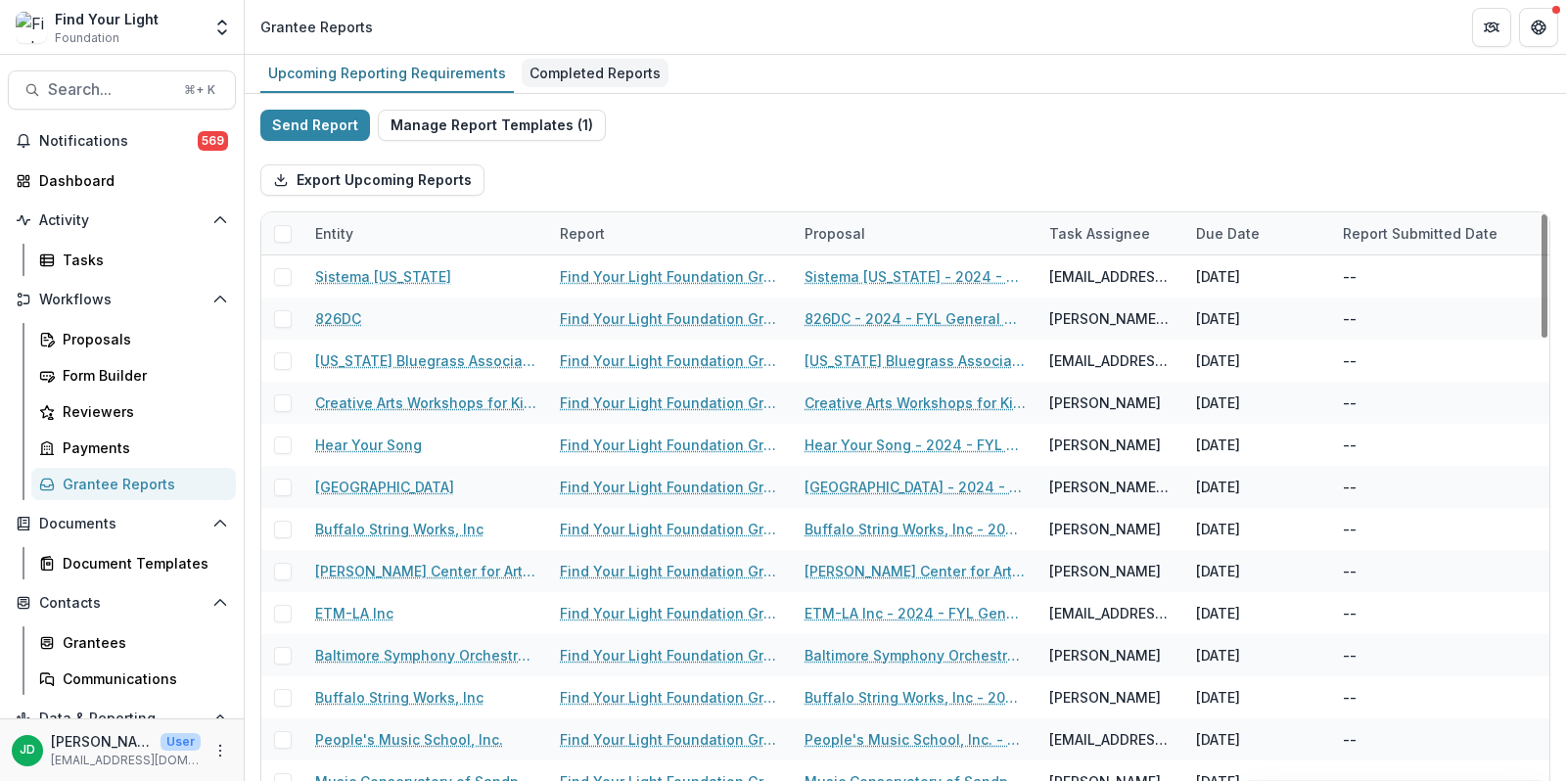
click at [591, 59] on div "Completed Reports" at bounding box center [595, 73] width 147 height 28
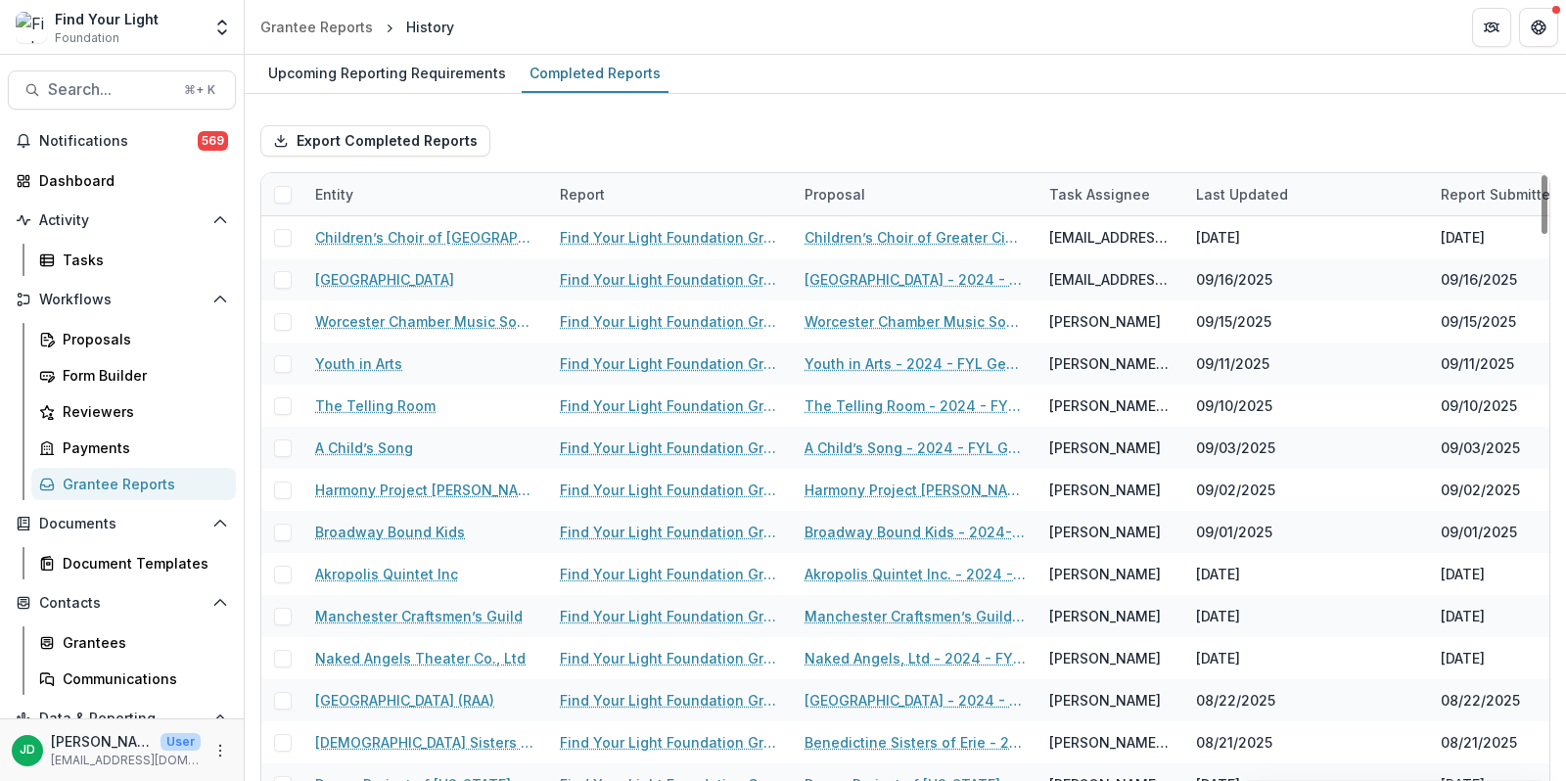
click at [388, 182] on div "Entity" at bounding box center [425, 194] width 245 height 42
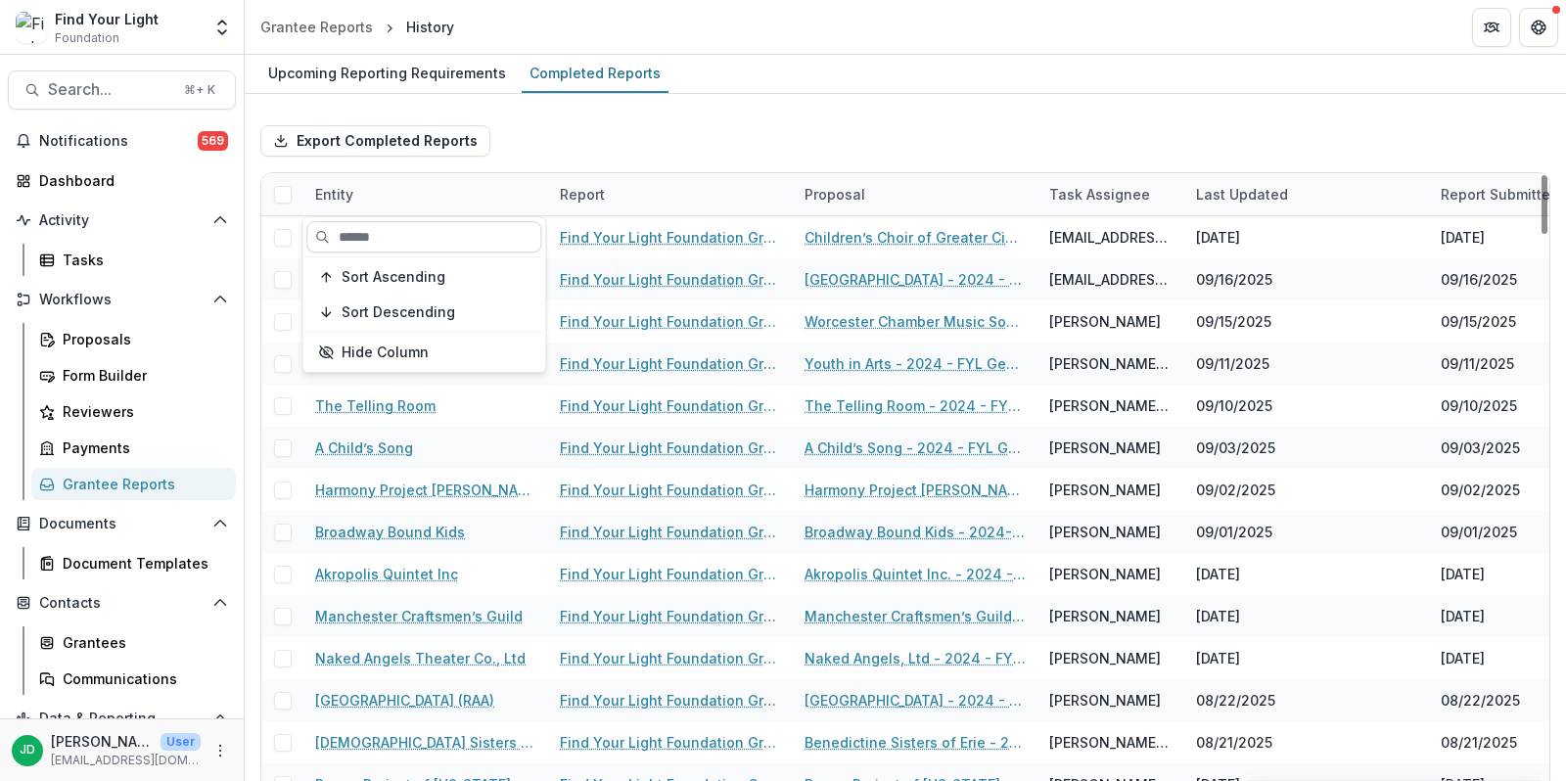
click at [387, 238] on input at bounding box center [423, 236] width 235 height 31
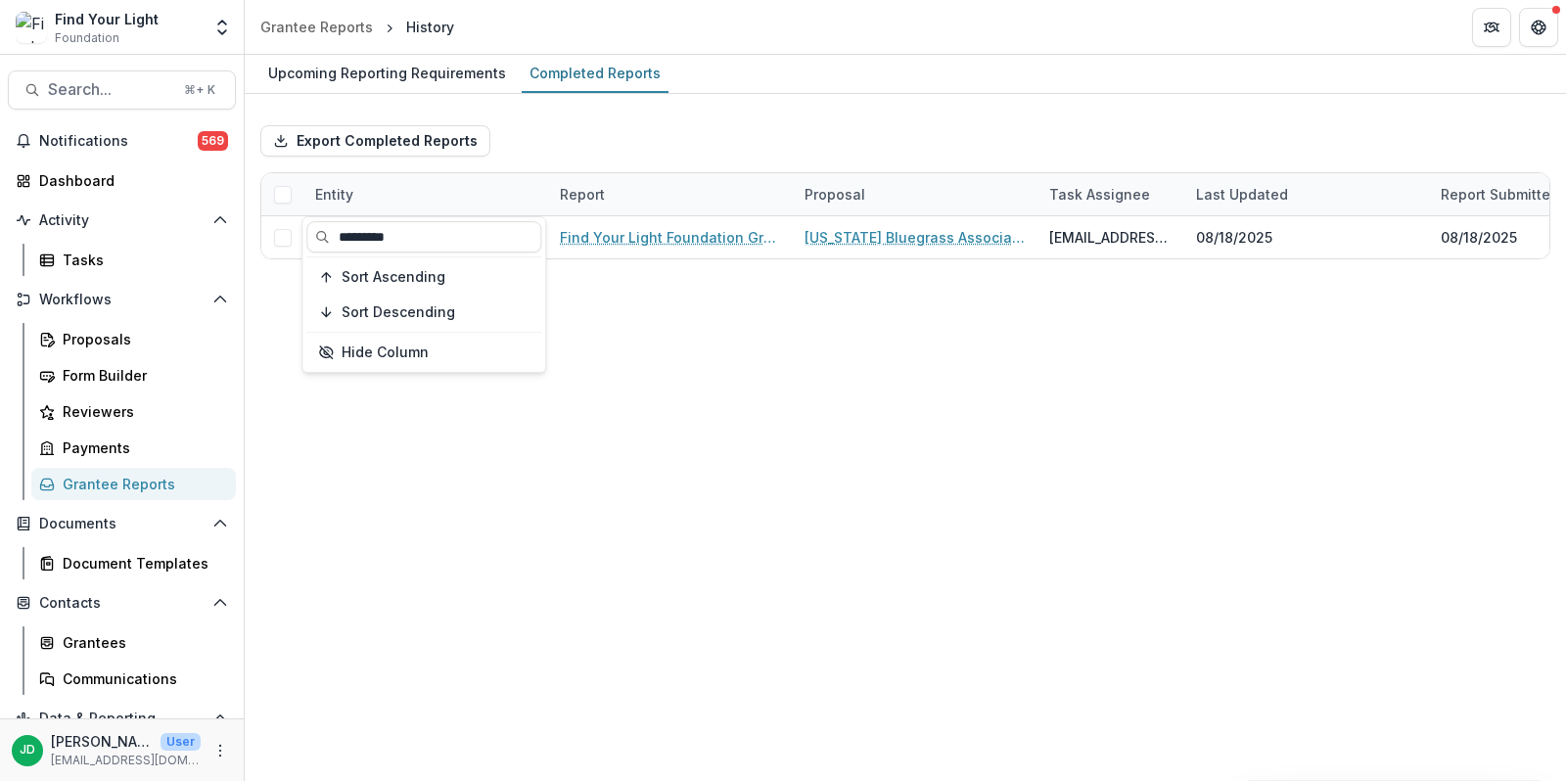
type input "*********"
click at [642, 334] on div "Upcoming Reporting Requirements Completed Reports Export Completed Reports Enti…" at bounding box center [905, 418] width 1321 height 726
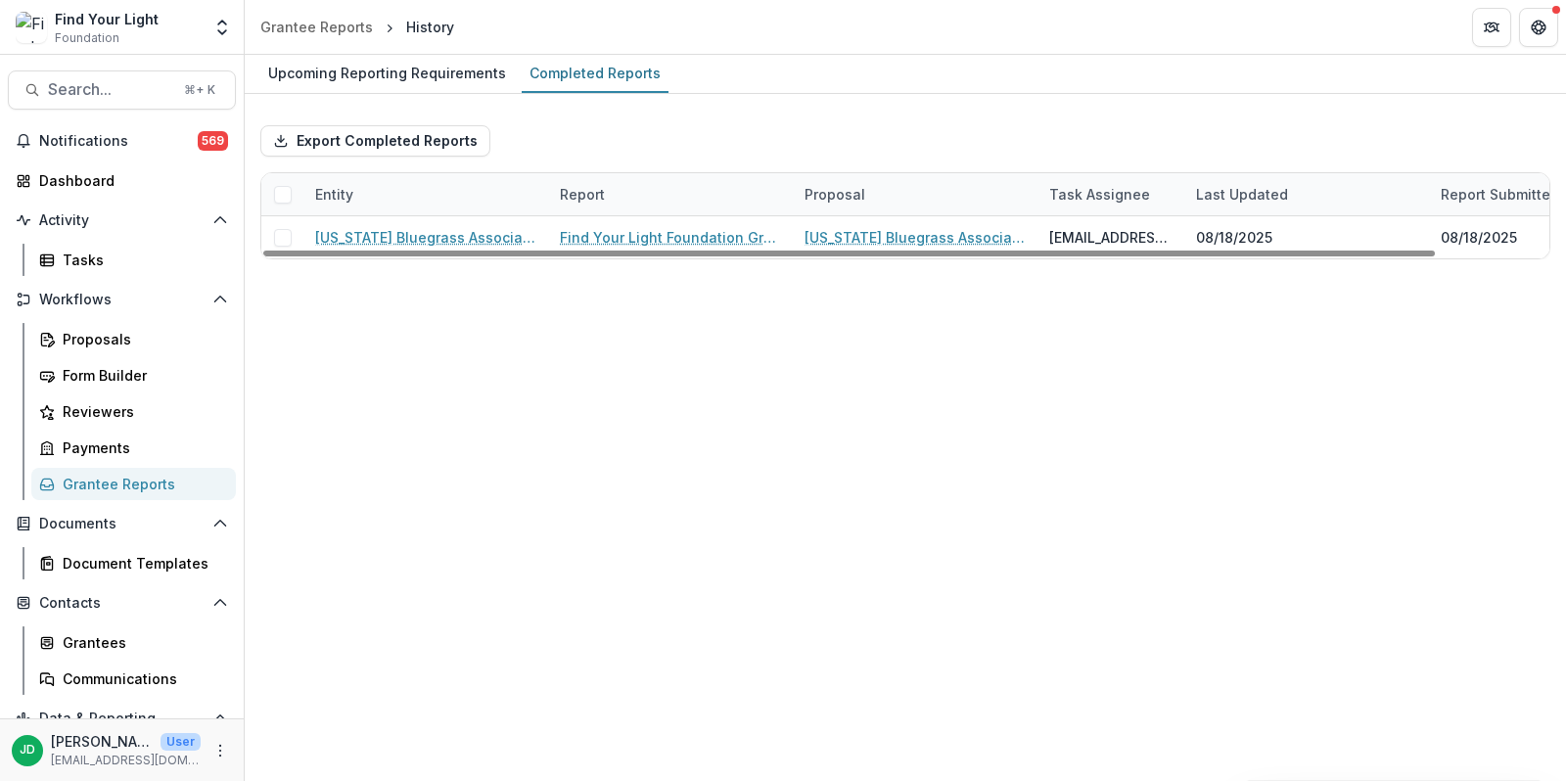
click at [123, 482] on div "Grantee Reports" at bounding box center [142, 484] width 158 height 21
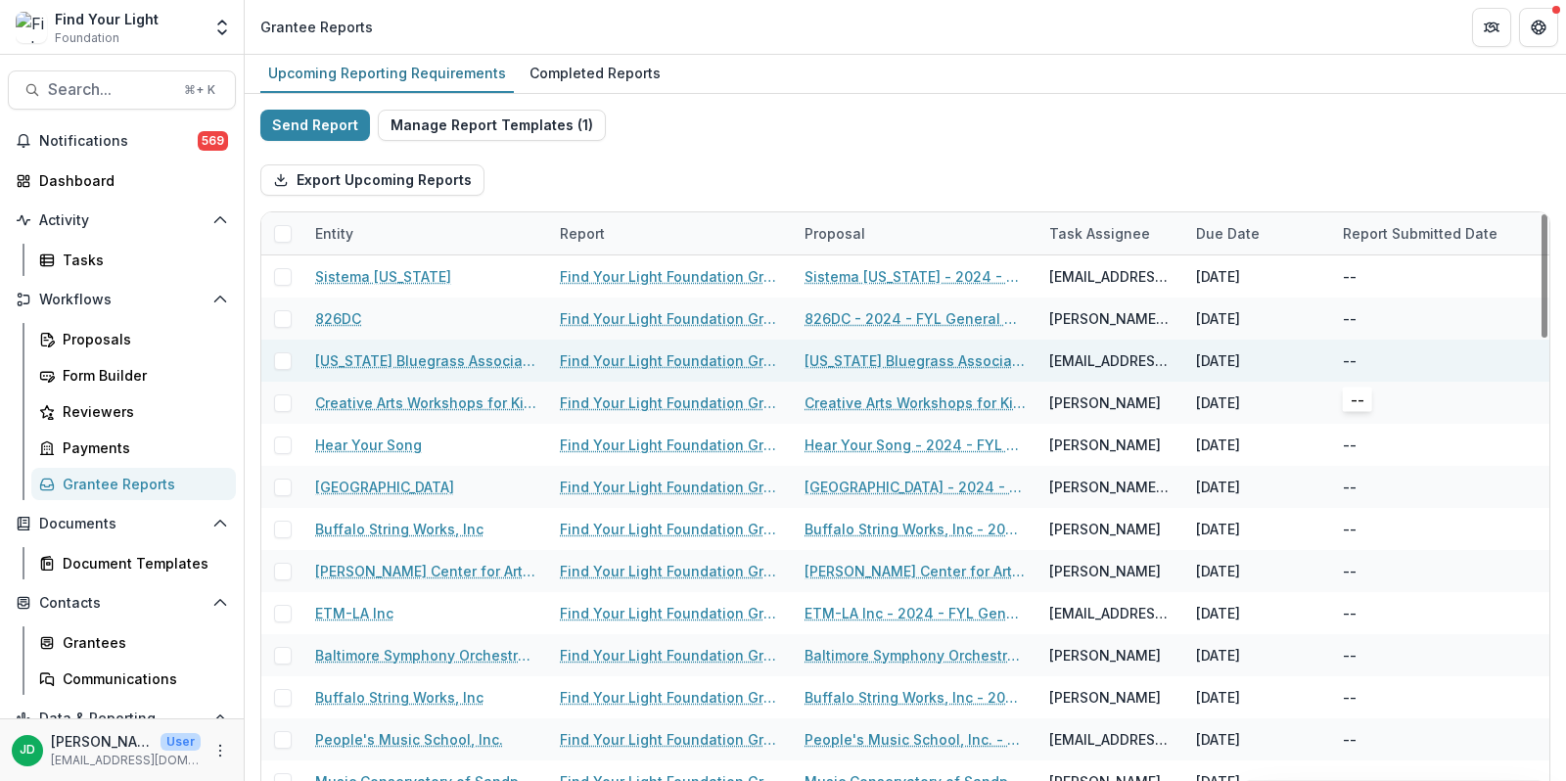
click at [1346, 354] on div "--" at bounding box center [1349, 360] width 14 height 21
click at [647, 359] on link "Find Your Light Foundation Grant Report" at bounding box center [670, 360] width 221 height 21
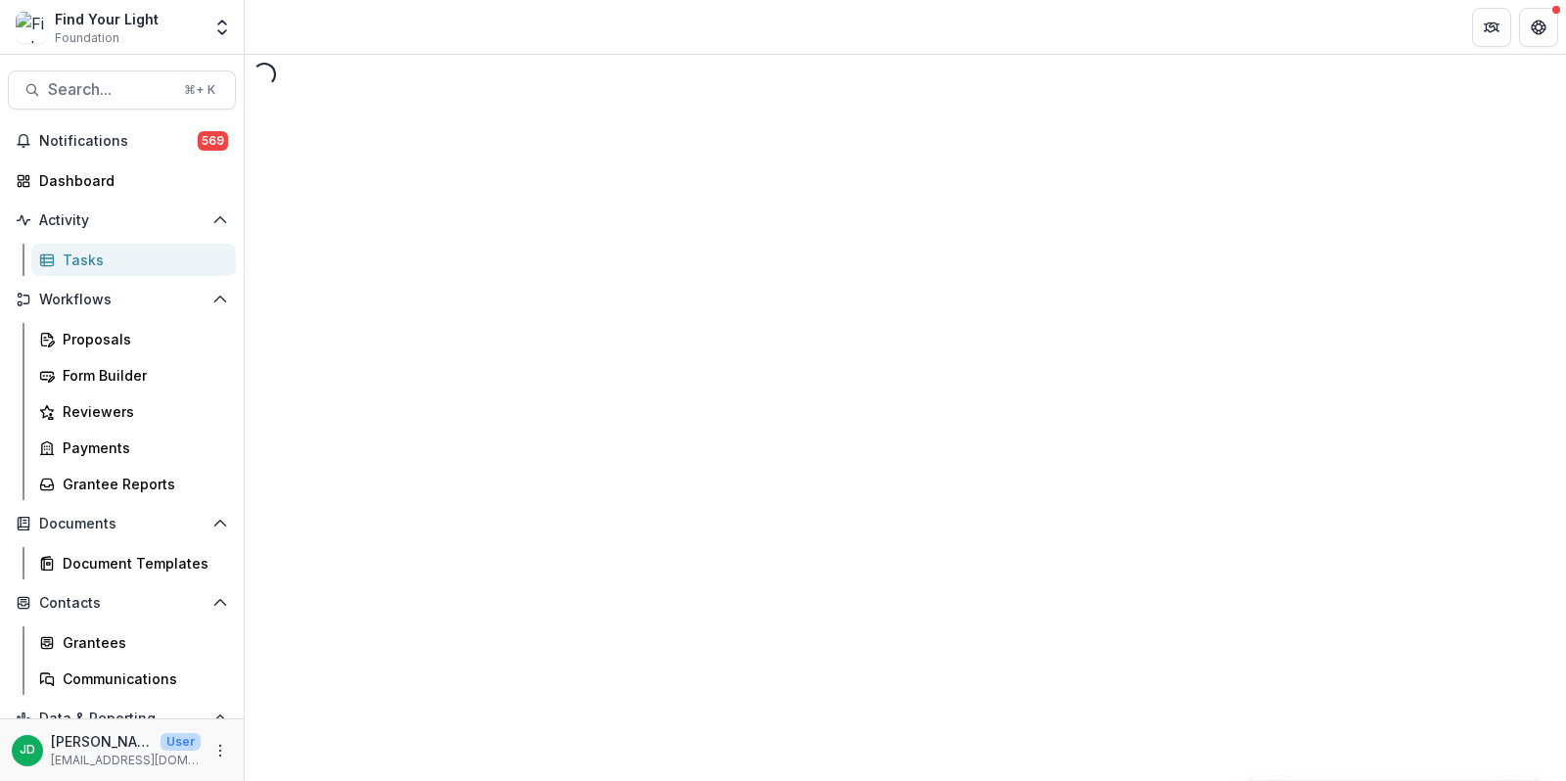
select select "********"
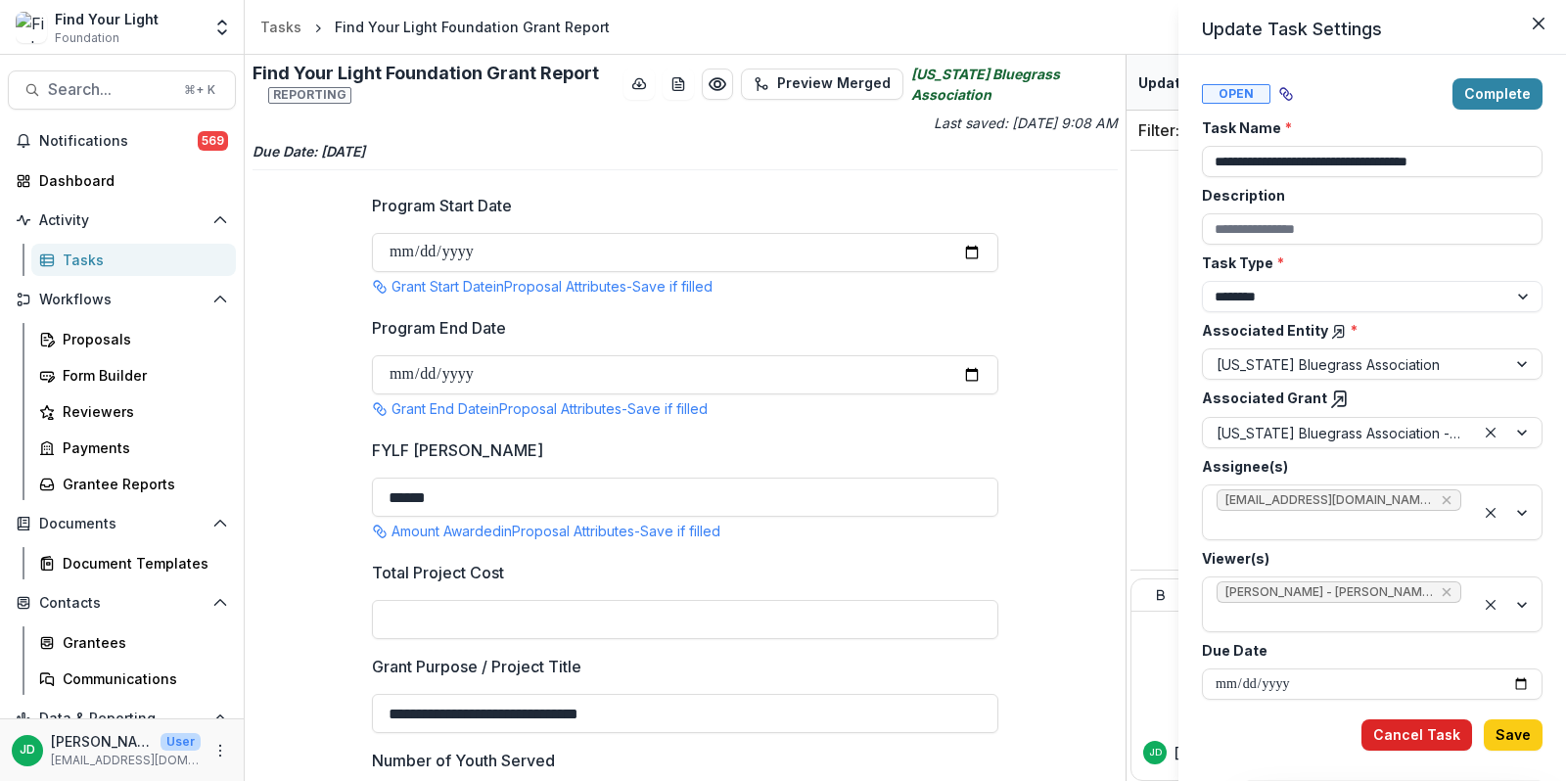
click at [1403, 734] on button "Cancel Task" at bounding box center [1416, 734] width 111 height 31
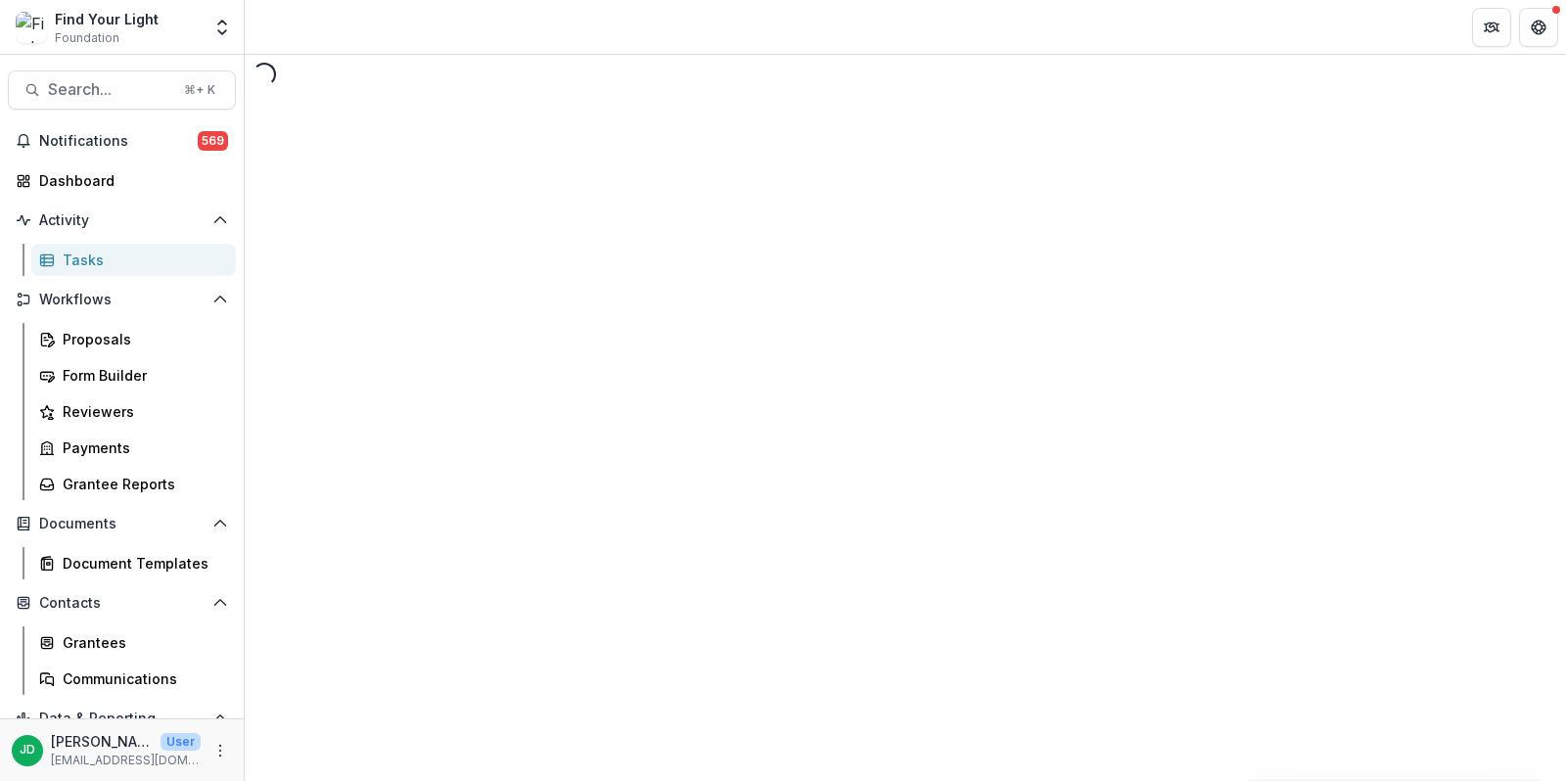
select select "********"
